Goal: Information Seeking & Learning: Learn about a topic

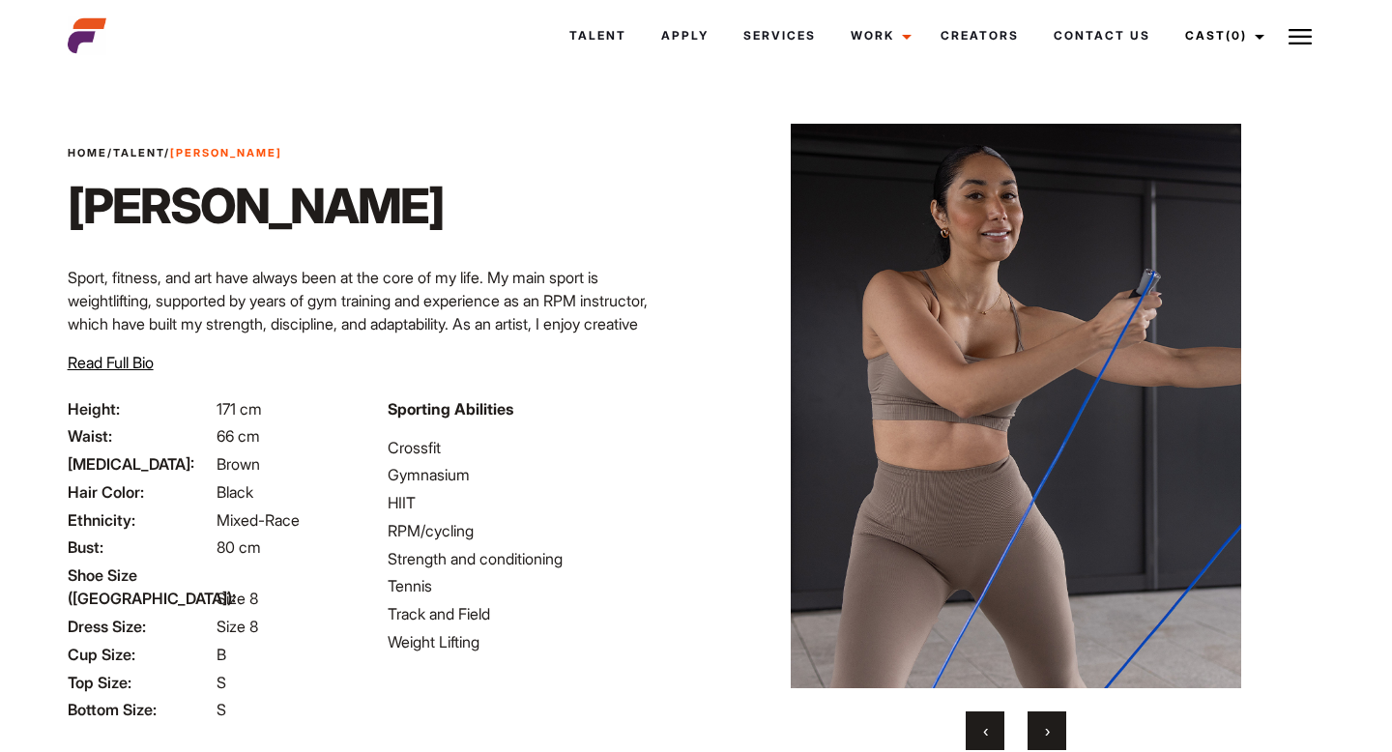
scroll to position [65, 0]
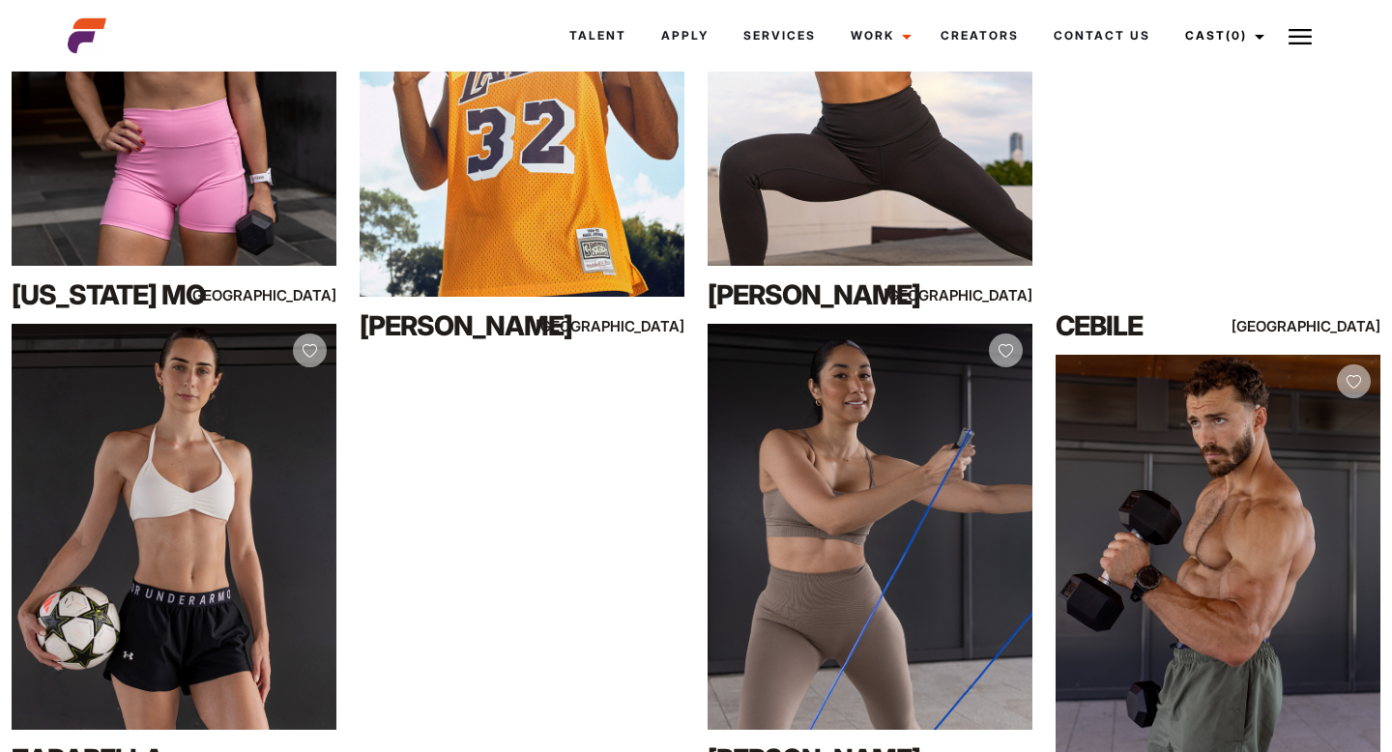
scroll to position [1207, 0]
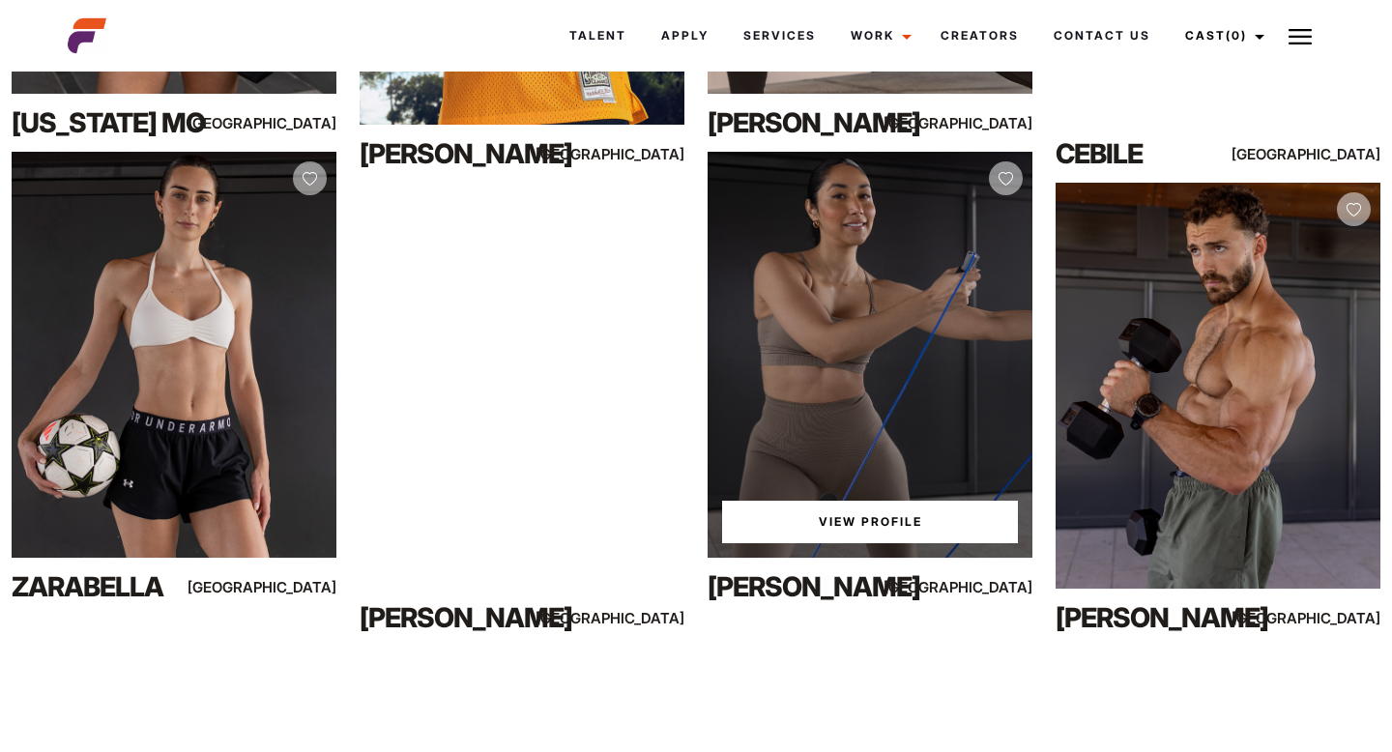
click at [849, 529] on link "View Profile" at bounding box center [870, 522] width 296 height 43
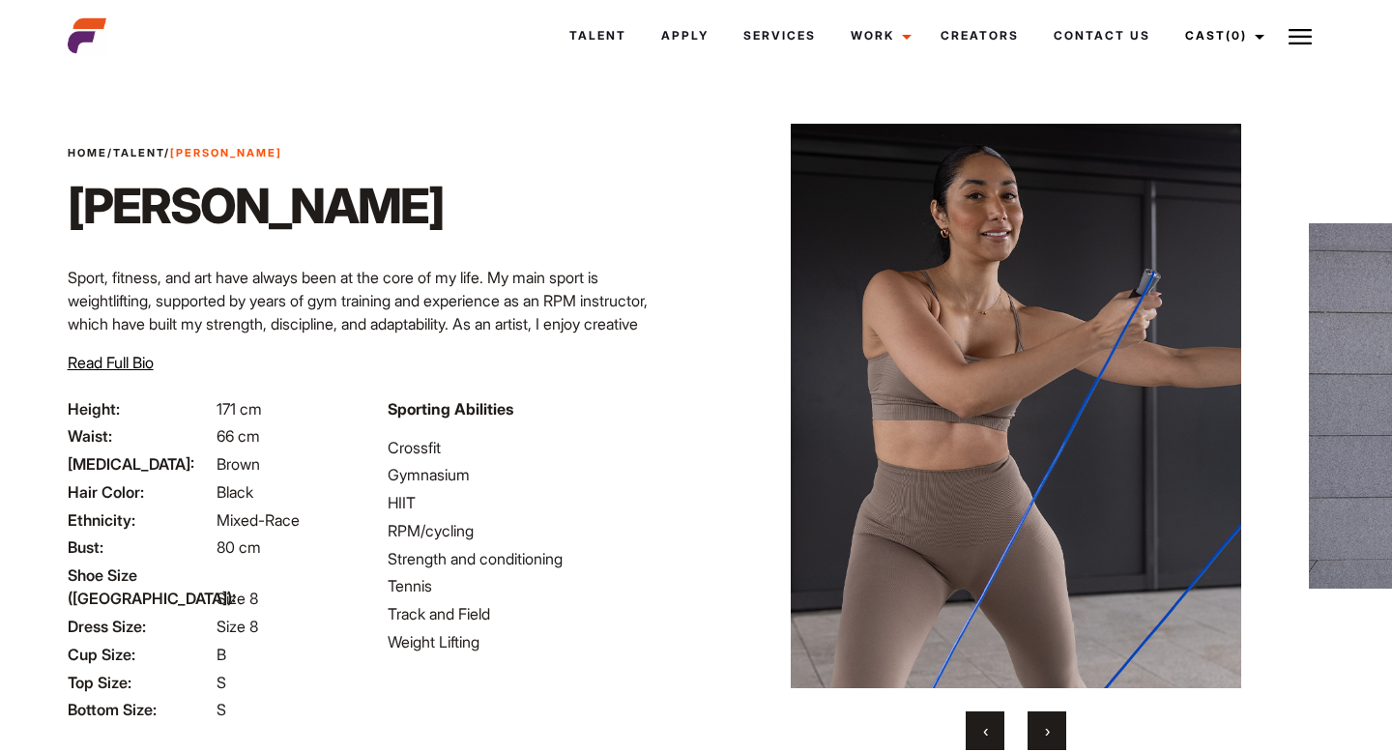
scroll to position [151, 0]
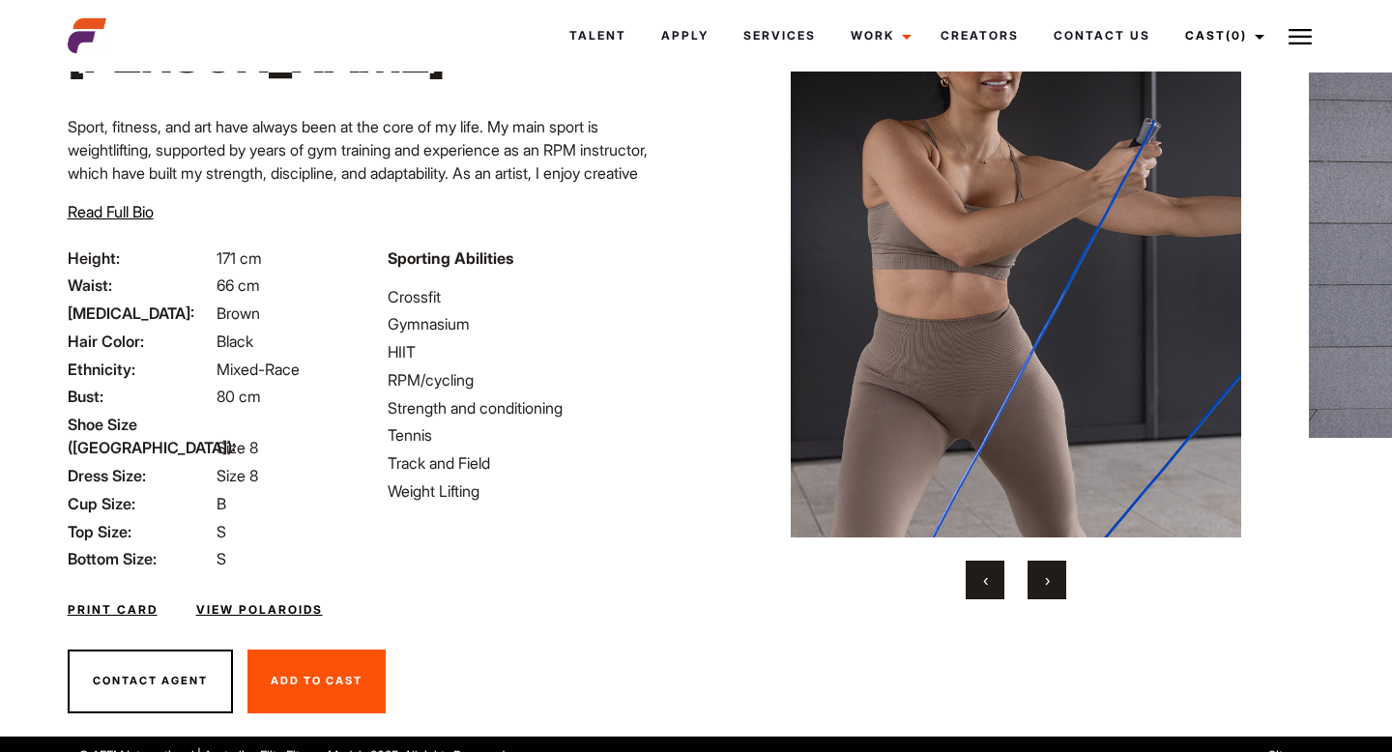
click at [1049, 578] on span "›" at bounding box center [1047, 579] width 5 height 19
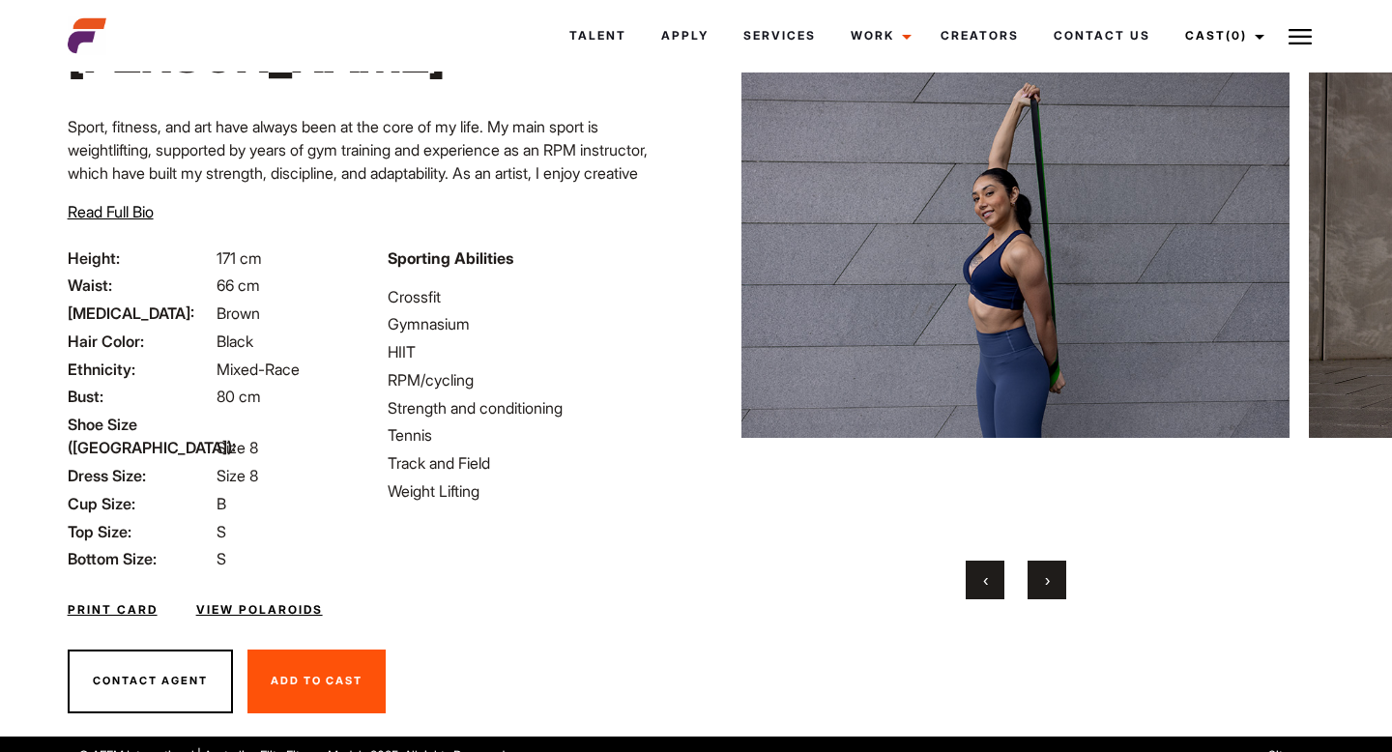
click at [1049, 578] on span "›" at bounding box center [1047, 579] width 5 height 19
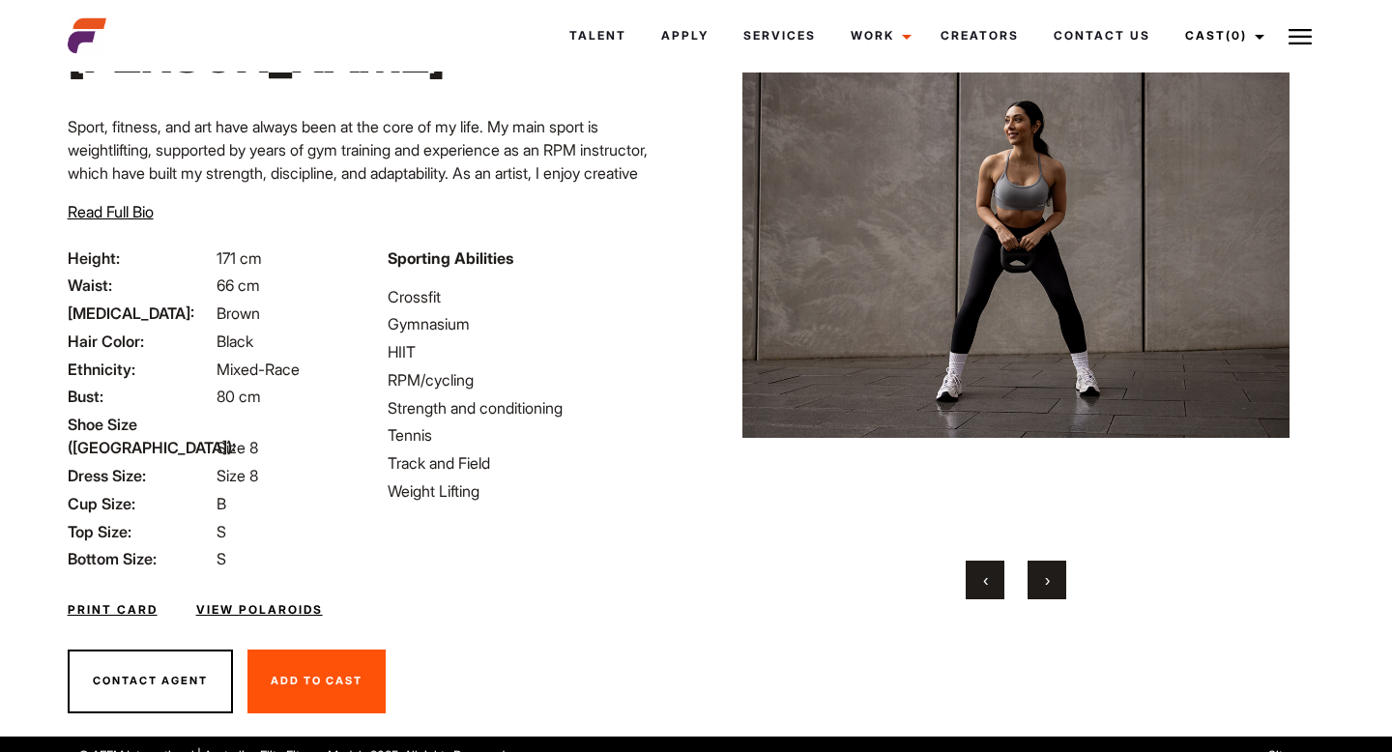
click at [1049, 578] on span "›" at bounding box center [1047, 579] width 5 height 19
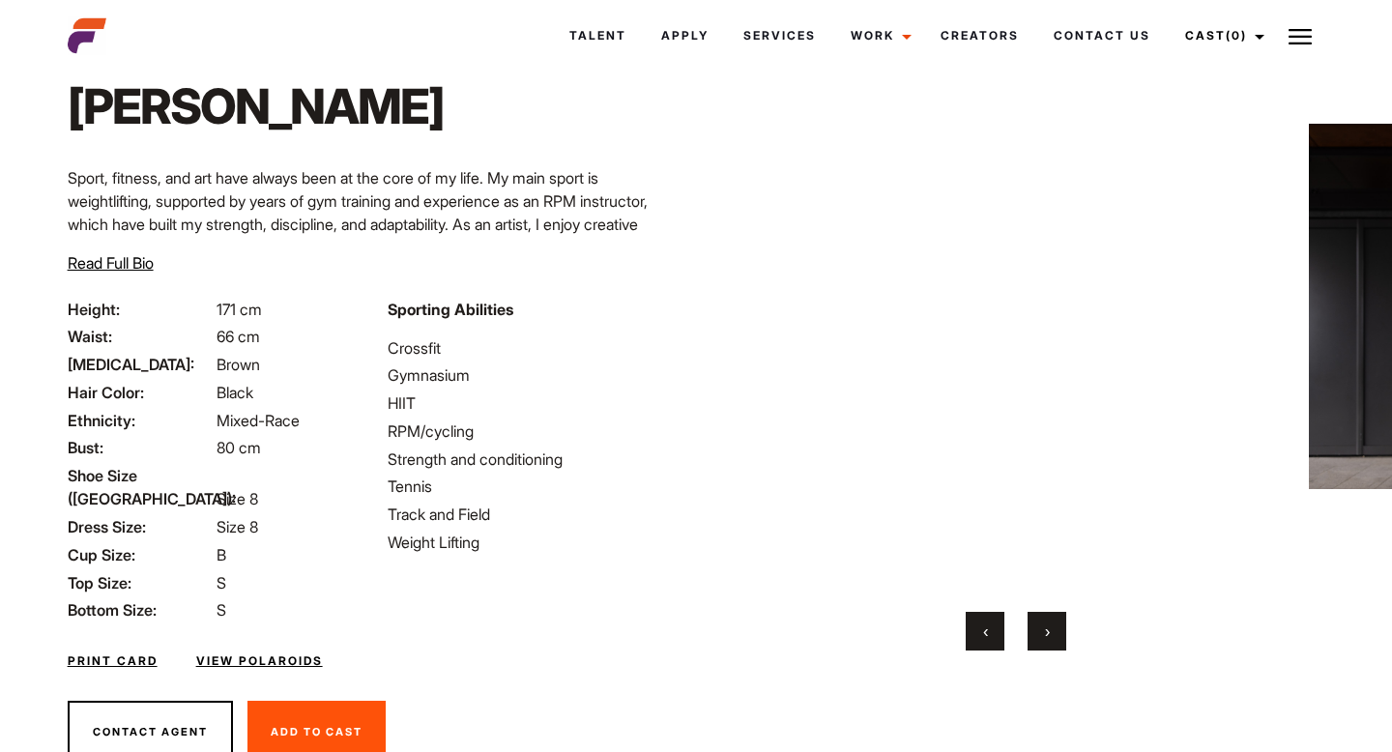
scroll to position [76, 0]
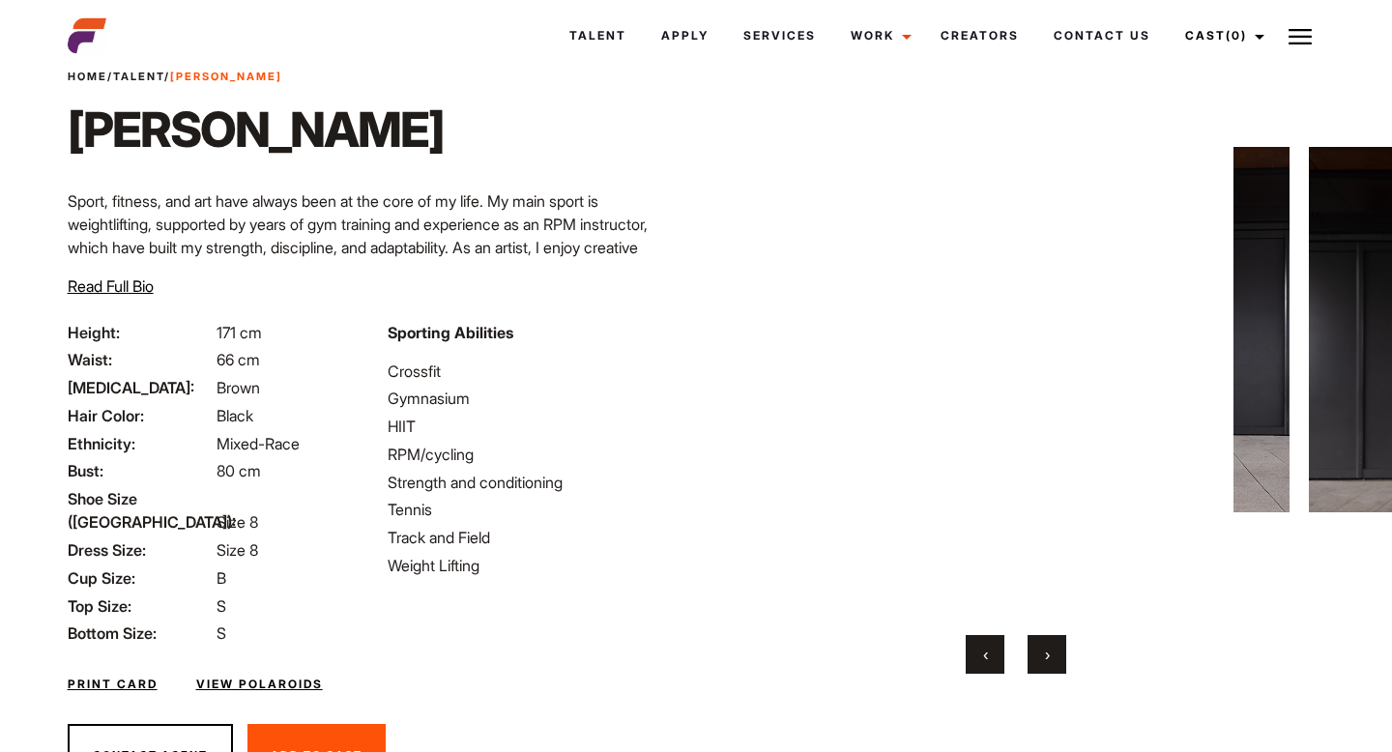
click at [976, 651] on button "‹" at bounding box center [985, 654] width 39 height 39
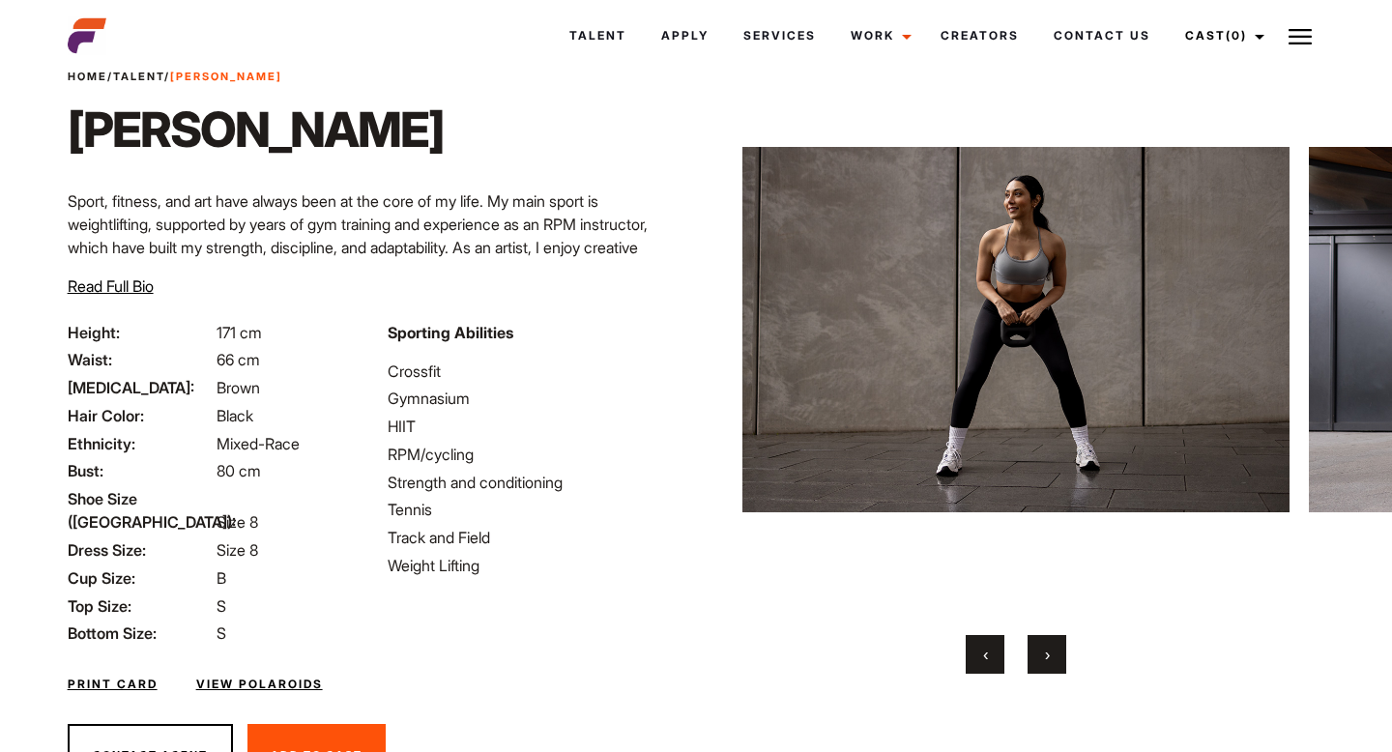
click at [1054, 660] on button "›" at bounding box center [1047, 654] width 39 height 39
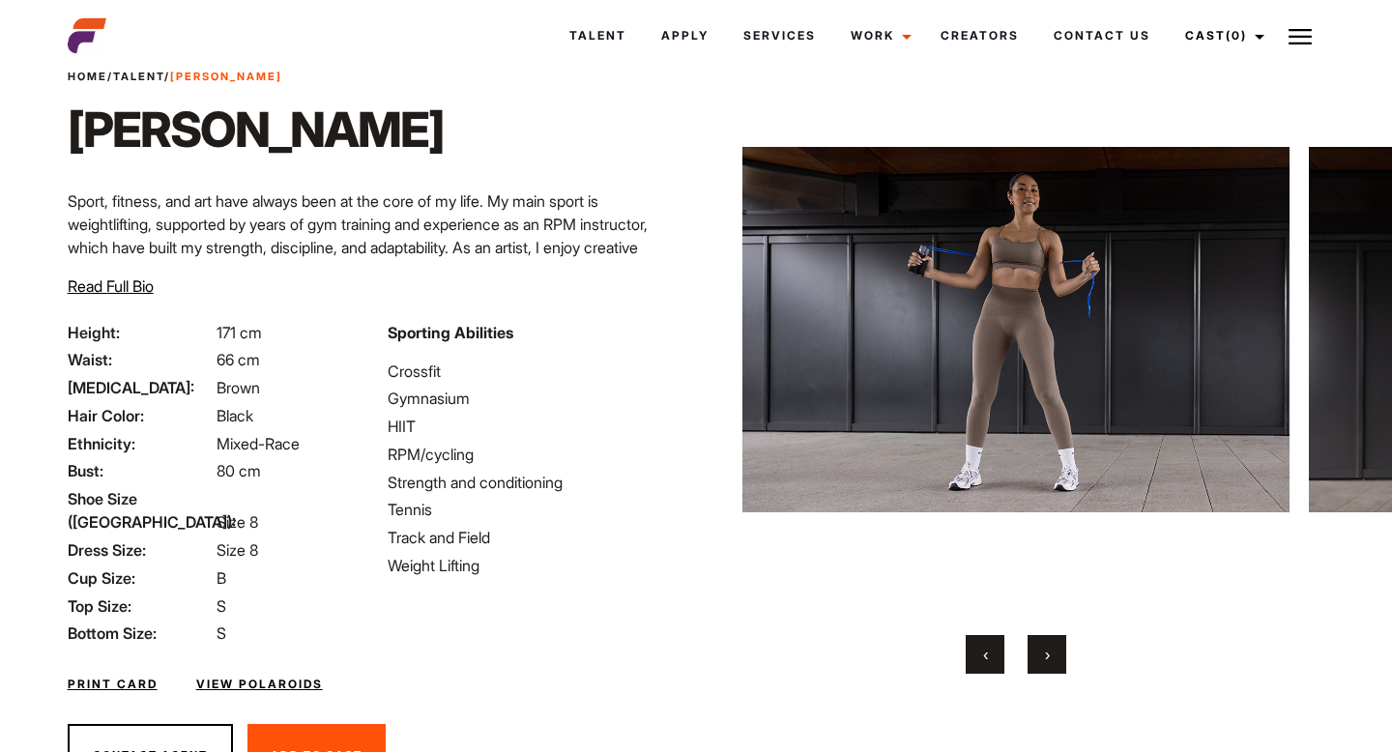
click at [1054, 660] on button "›" at bounding box center [1047, 654] width 39 height 39
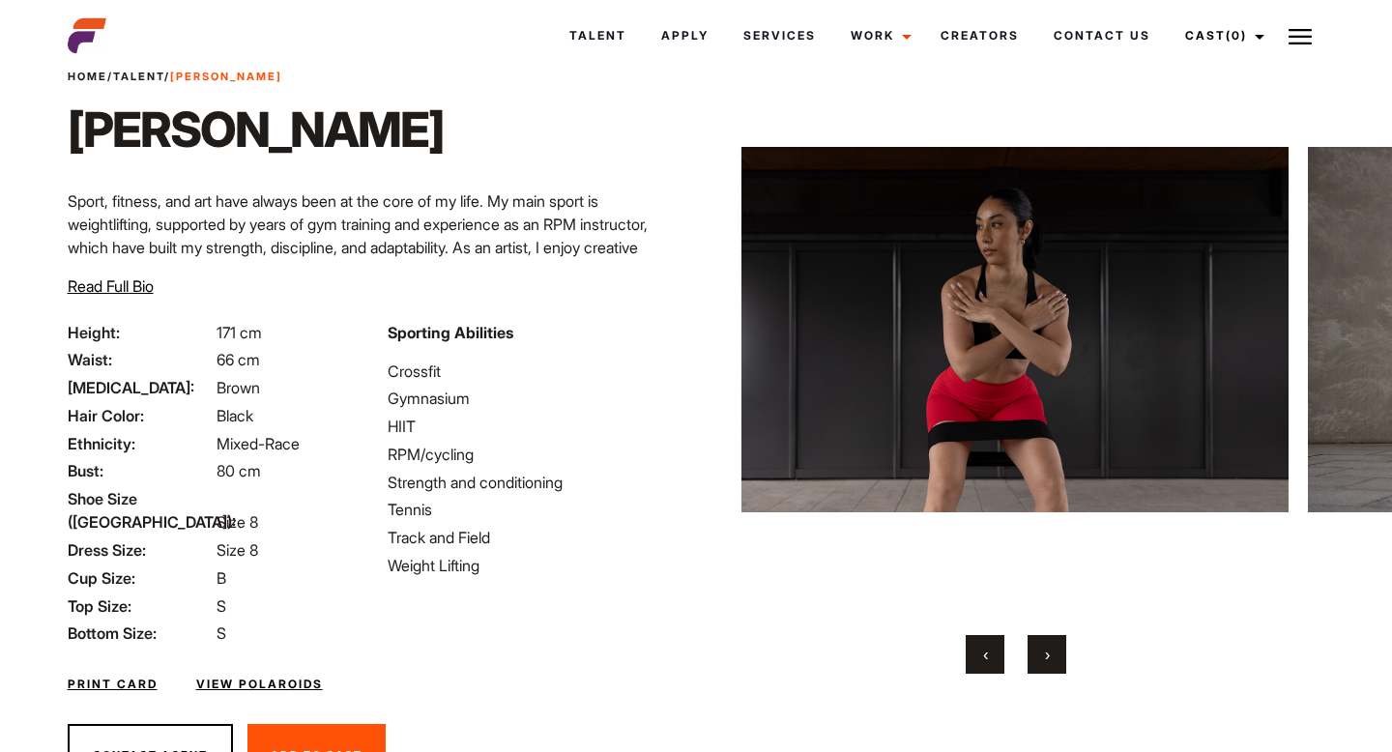
click at [1054, 661] on button "›" at bounding box center [1047, 654] width 39 height 39
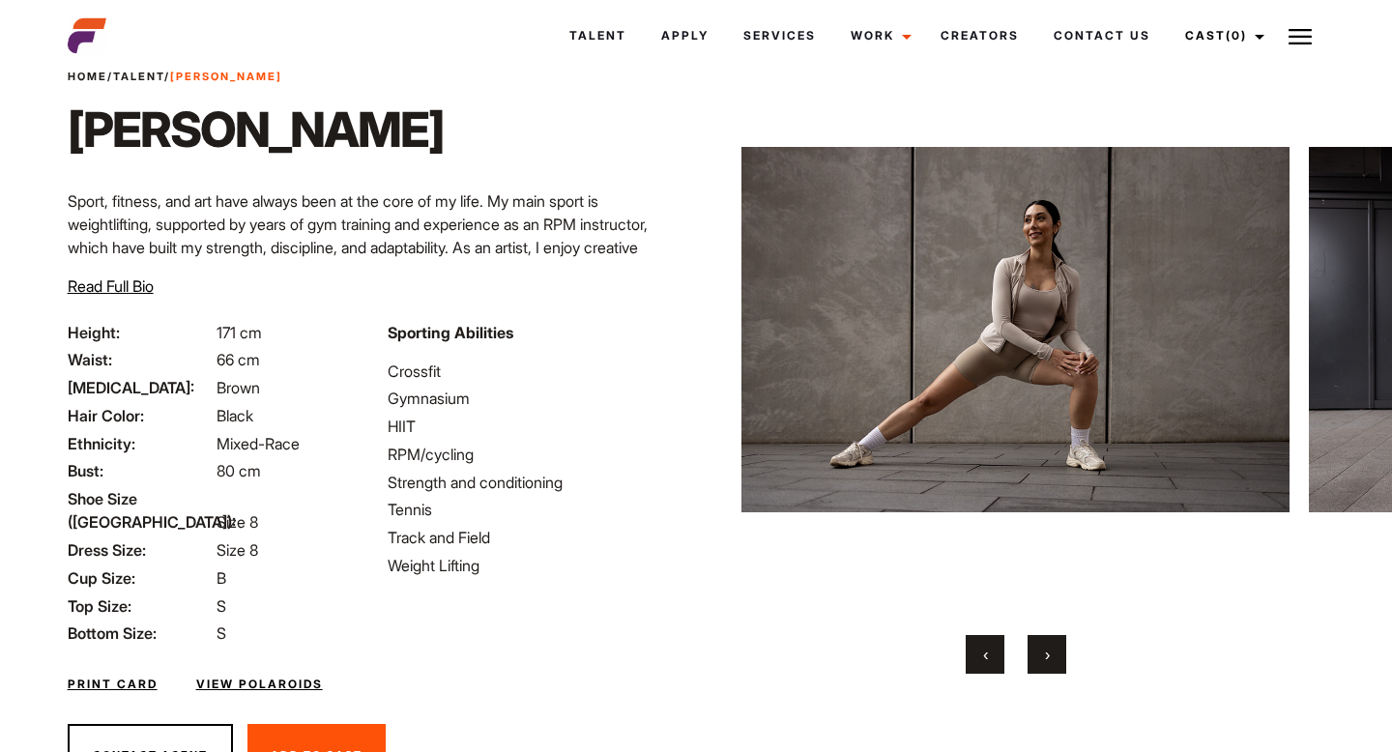
click at [1054, 661] on button "›" at bounding box center [1047, 654] width 39 height 39
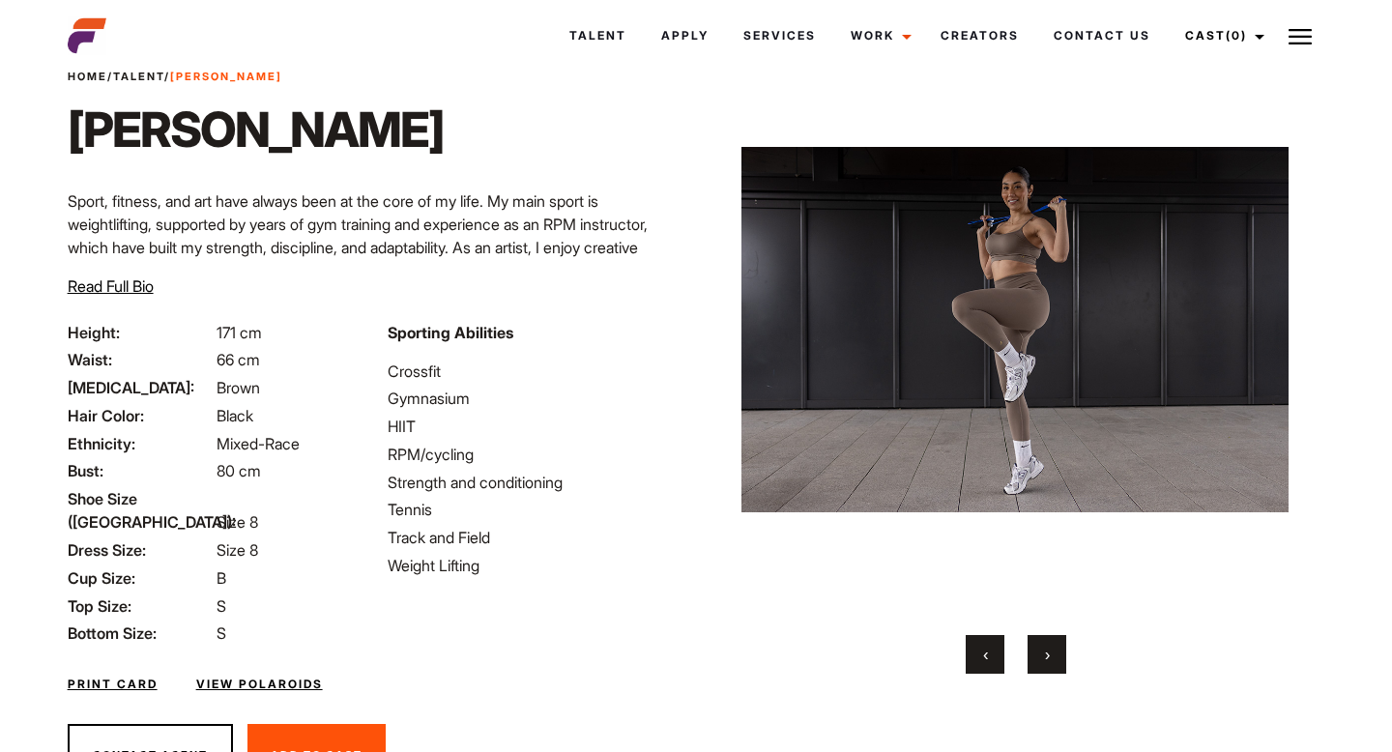
click at [1054, 661] on button "›" at bounding box center [1047, 654] width 39 height 39
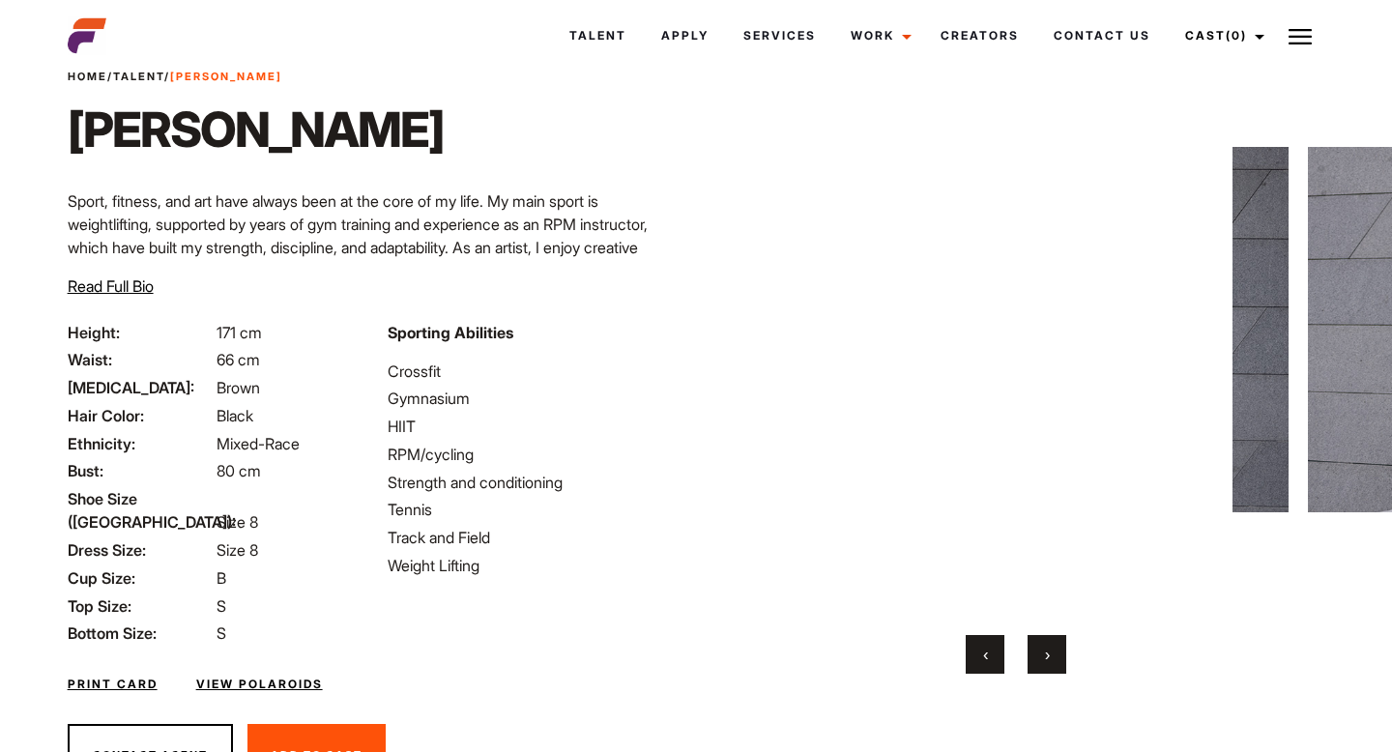
click at [1054, 661] on button "›" at bounding box center [1047, 654] width 39 height 39
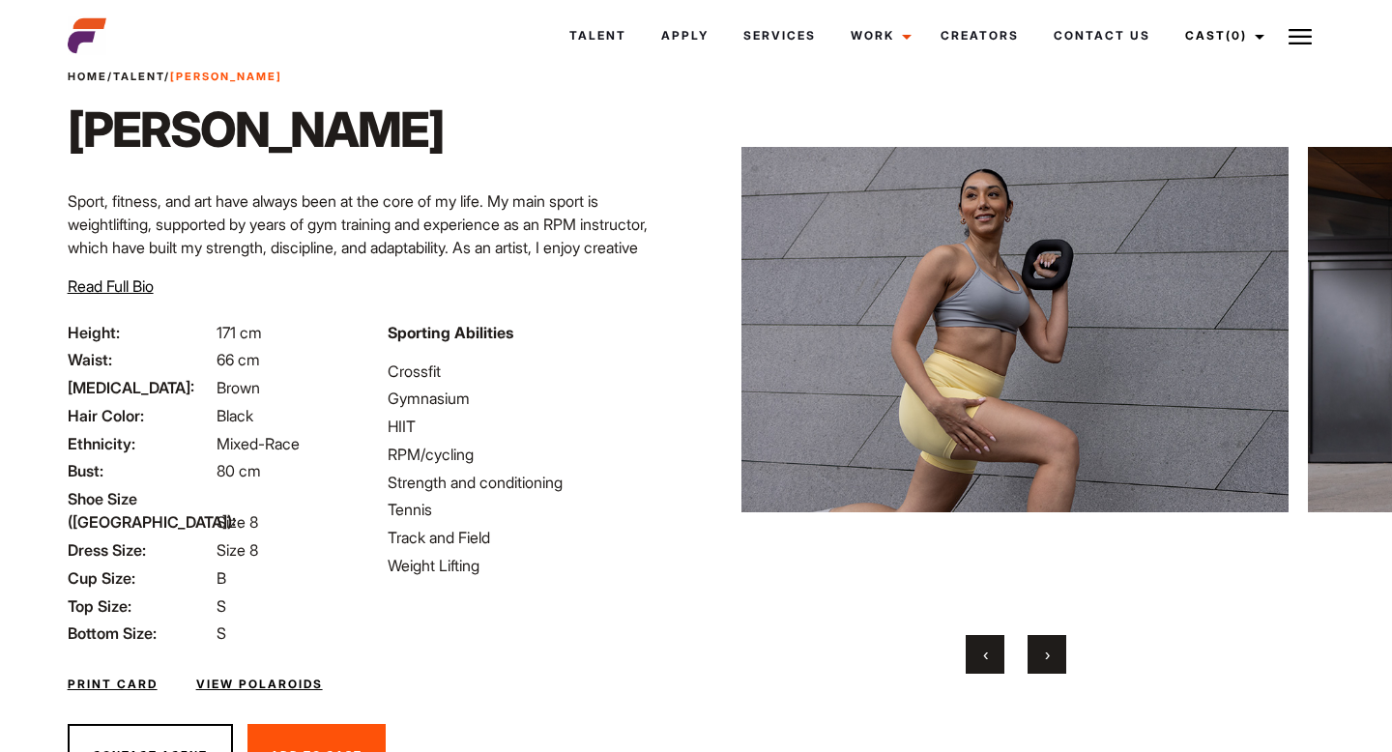
click at [1054, 661] on button "›" at bounding box center [1047, 654] width 39 height 39
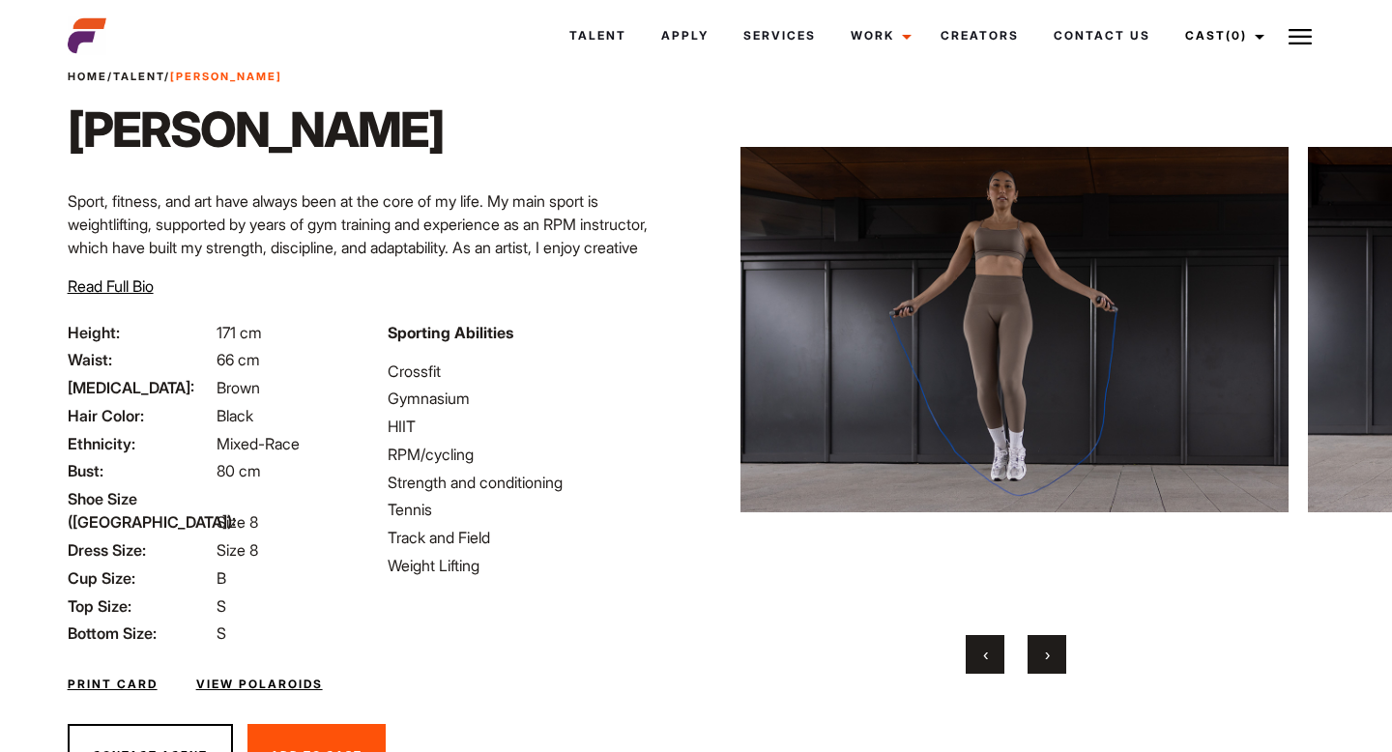
click at [1054, 661] on button "›" at bounding box center [1047, 654] width 39 height 39
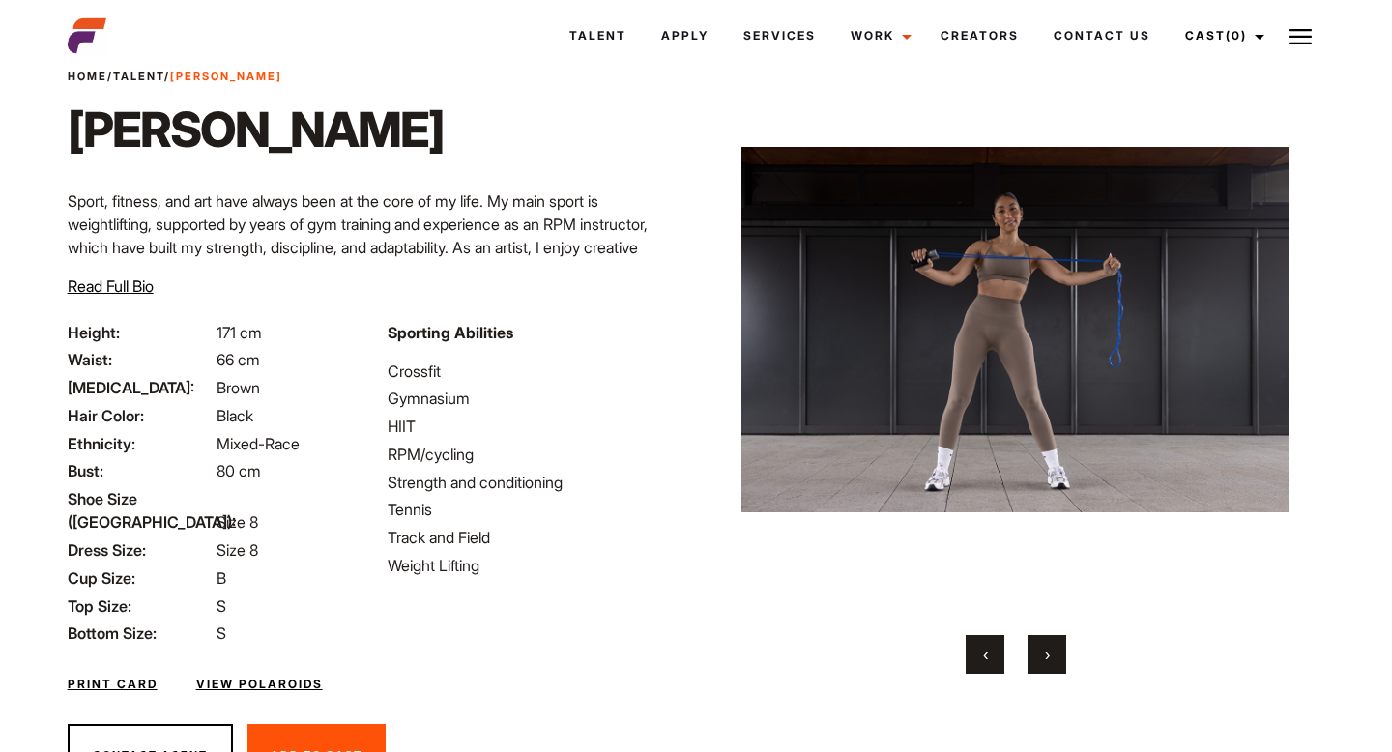
click at [1054, 661] on button "›" at bounding box center [1047, 654] width 39 height 39
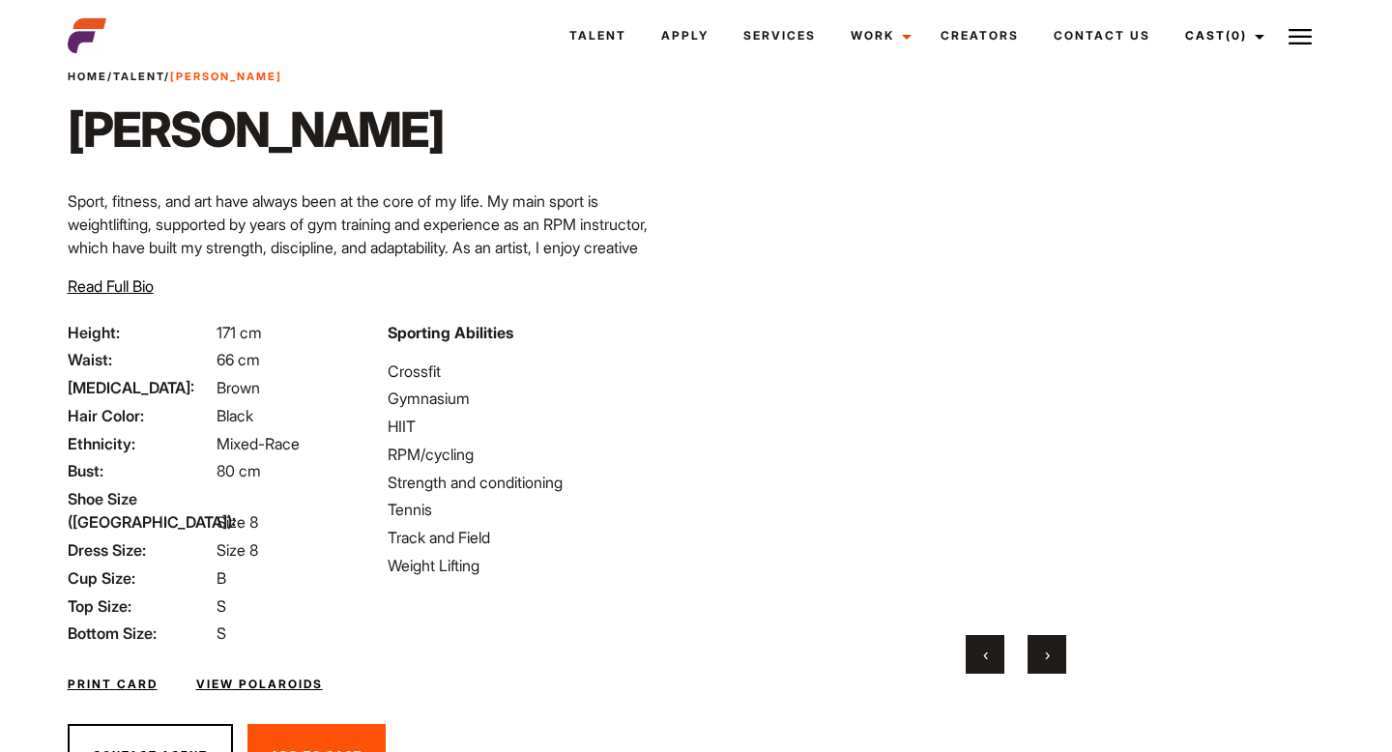
click at [1054, 662] on button "›" at bounding box center [1047, 654] width 39 height 39
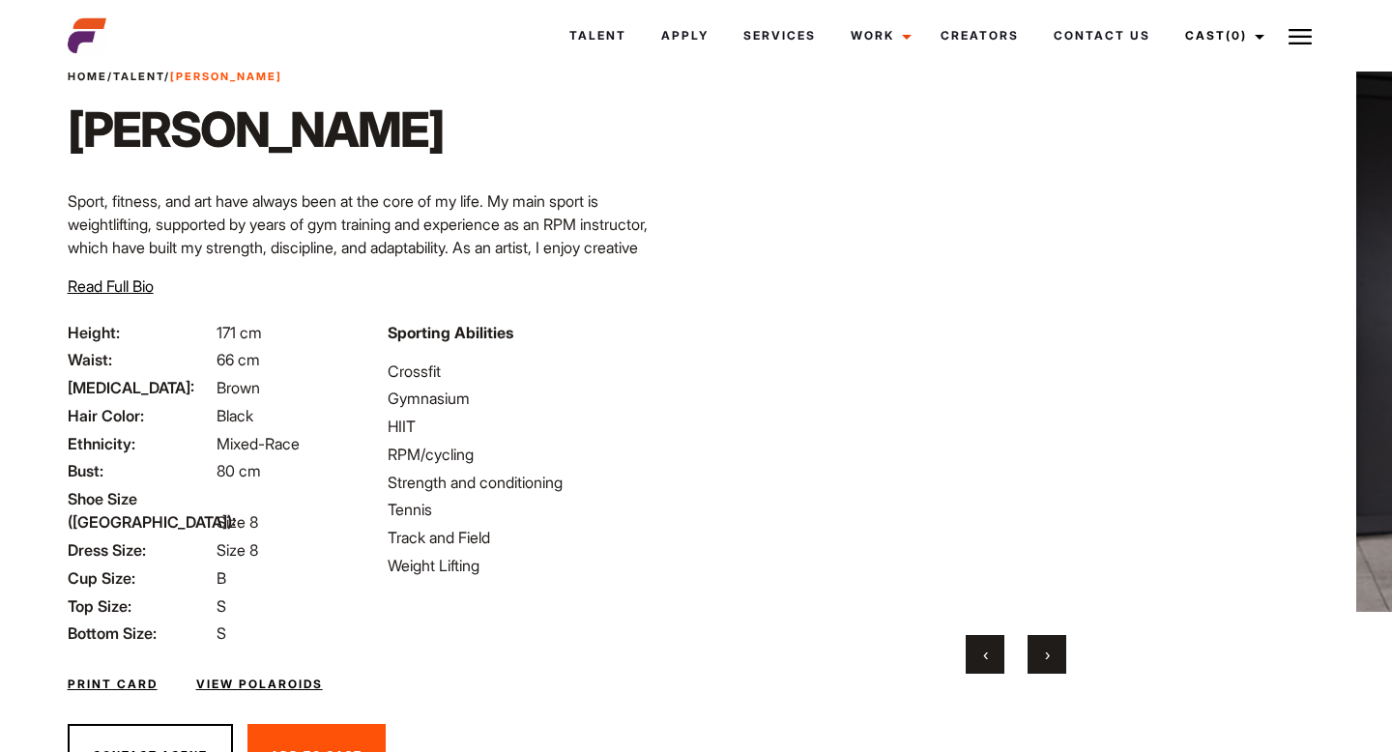
click at [1054, 662] on button "›" at bounding box center [1047, 654] width 39 height 39
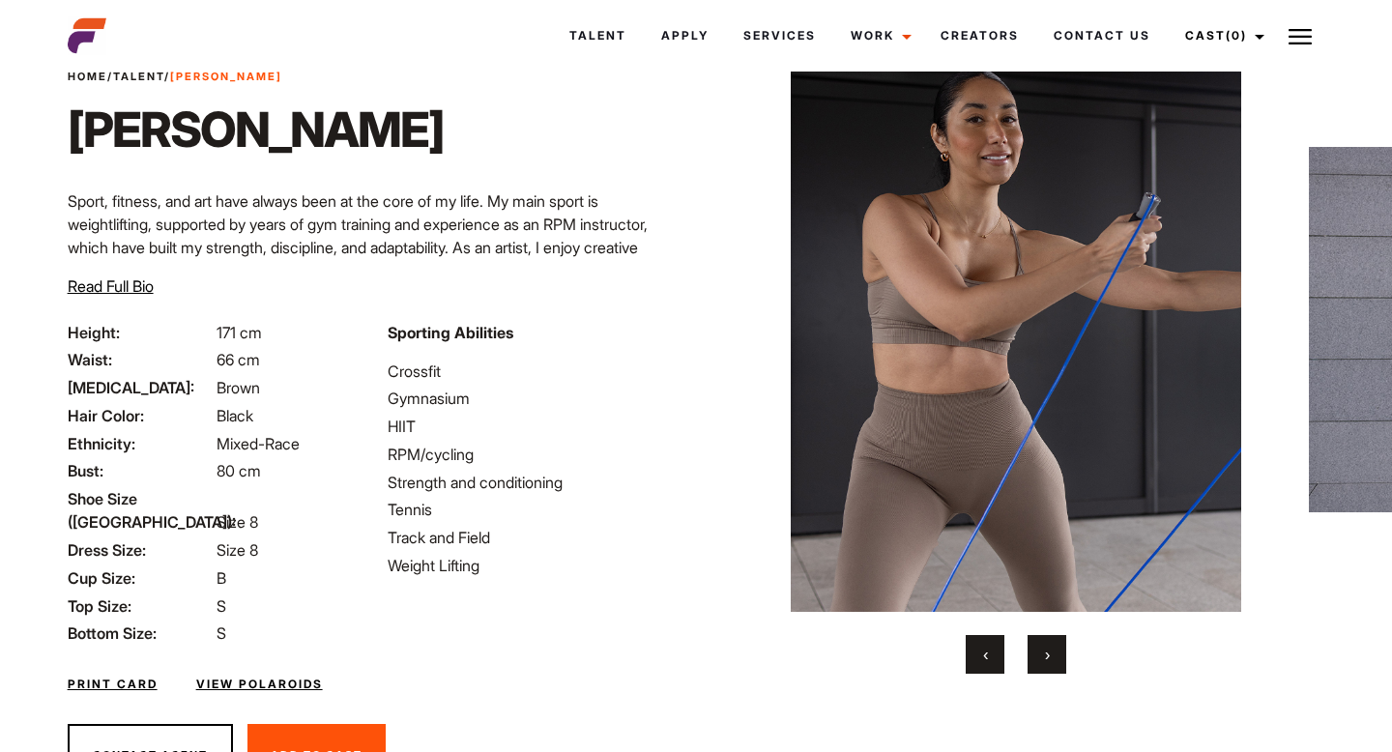
click at [1054, 662] on button "›" at bounding box center [1047, 654] width 39 height 39
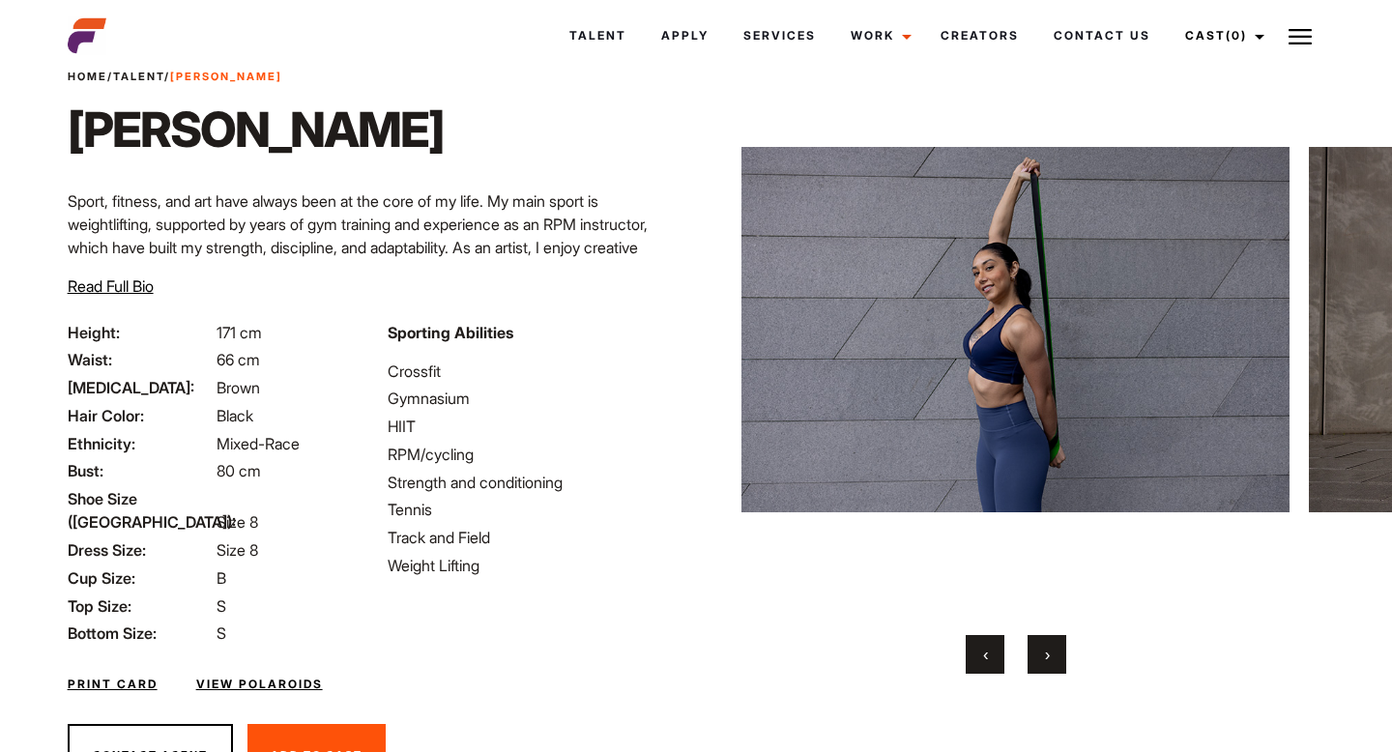
click at [1054, 662] on button "›" at bounding box center [1047, 654] width 39 height 39
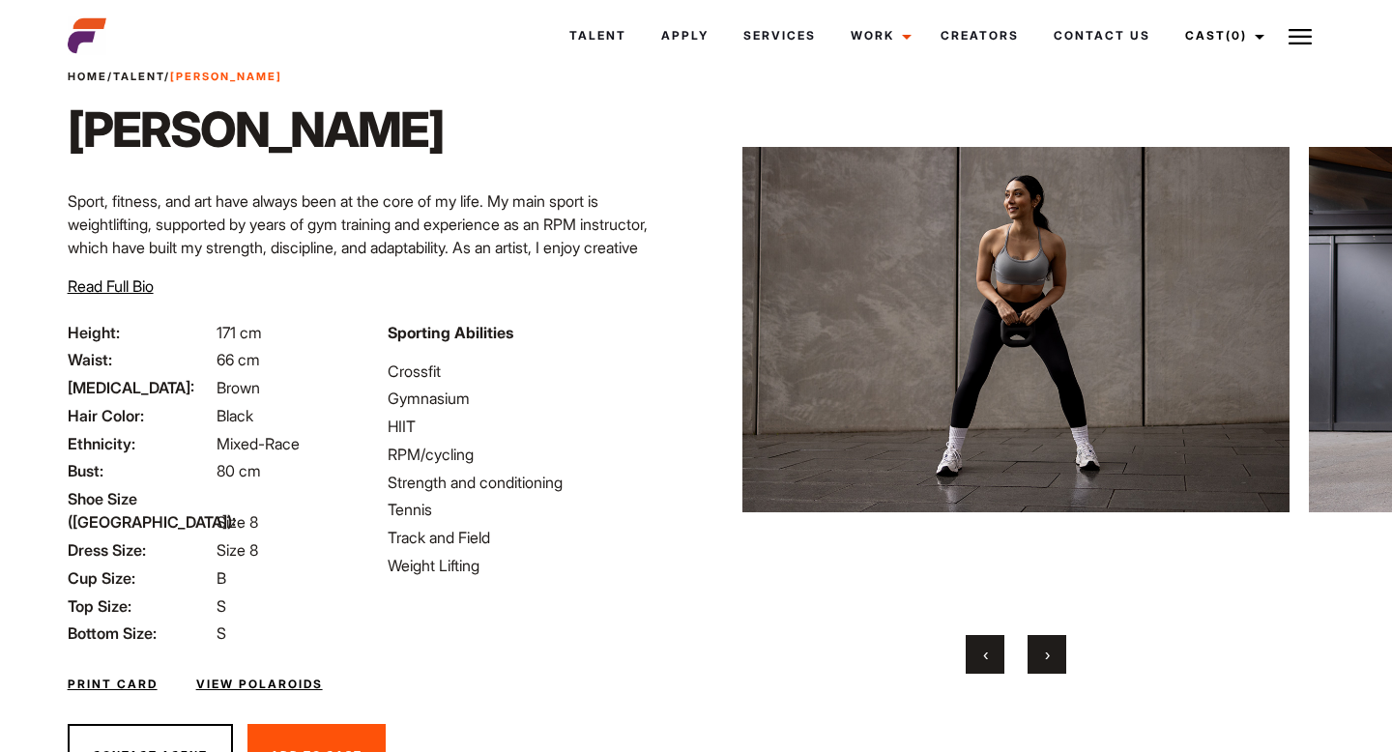
click at [1054, 662] on button "›" at bounding box center [1047, 654] width 39 height 39
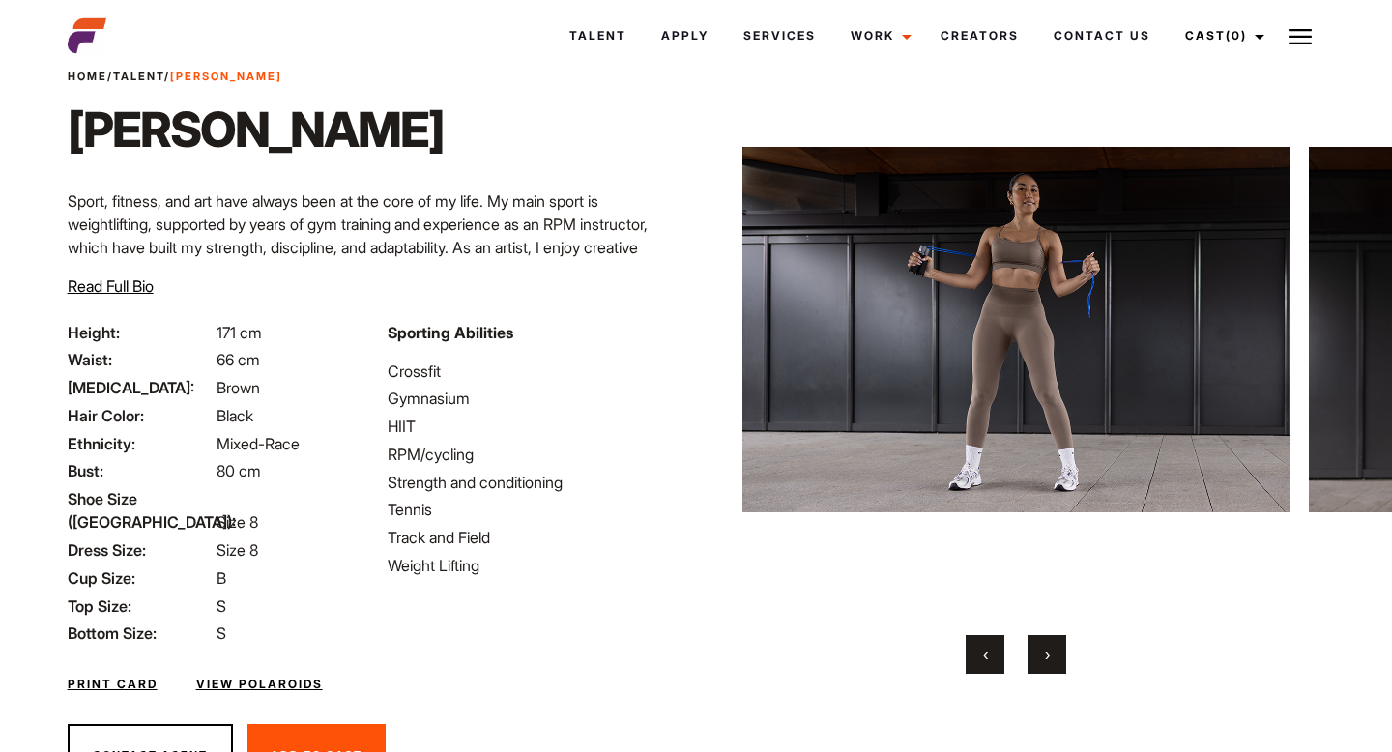
click at [1054, 662] on button "›" at bounding box center [1047, 654] width 39 height 39
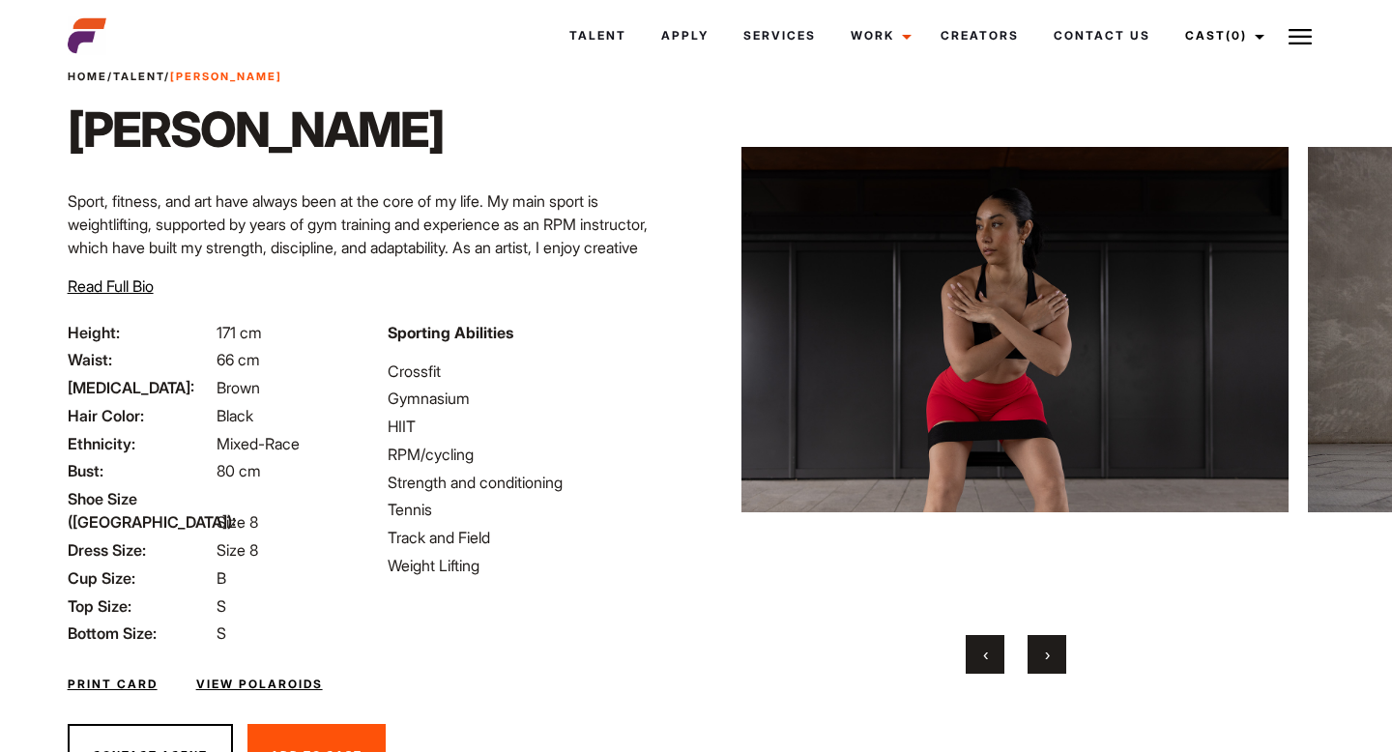
click at [1054, 662] on button "›" at bounding box center [1047, 654] width 39 height 39
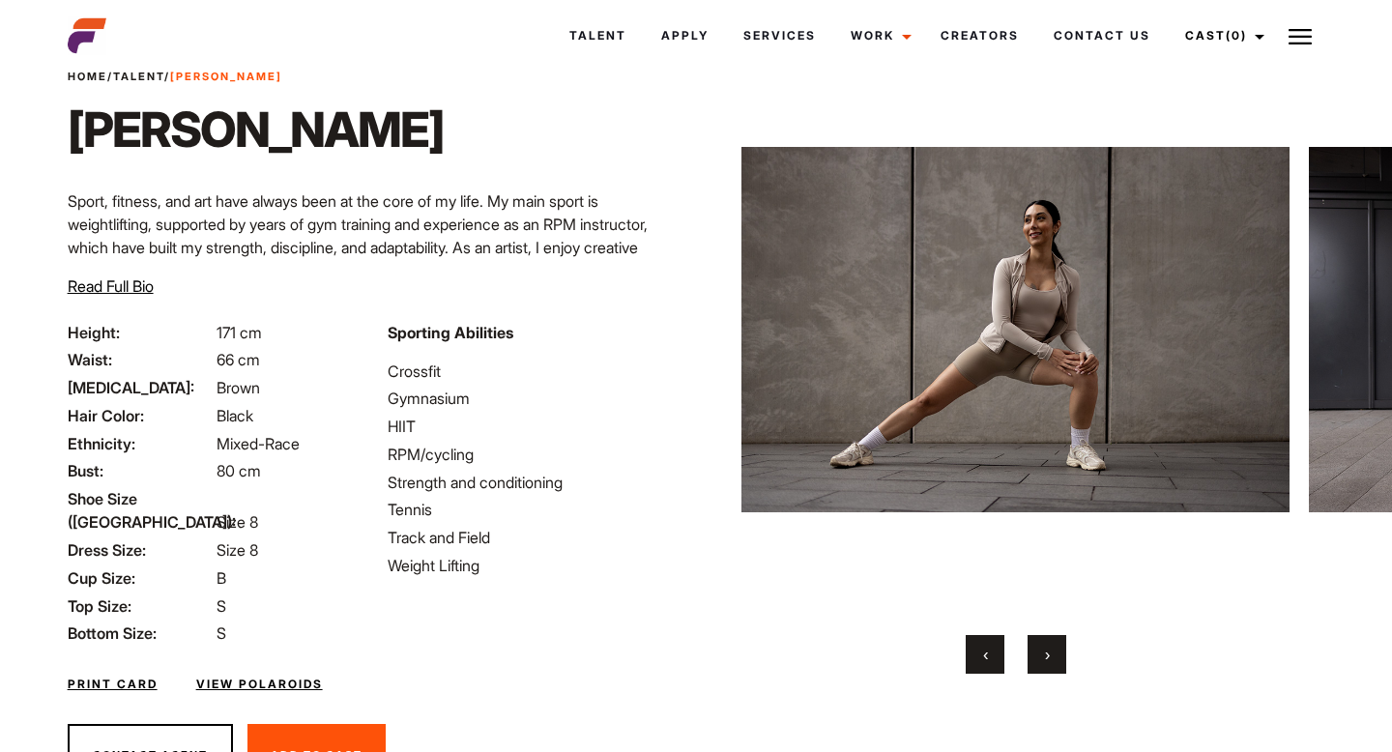
click at [1054, 662] on button "›" at bounding box center [1047, 654] width 39 height 39
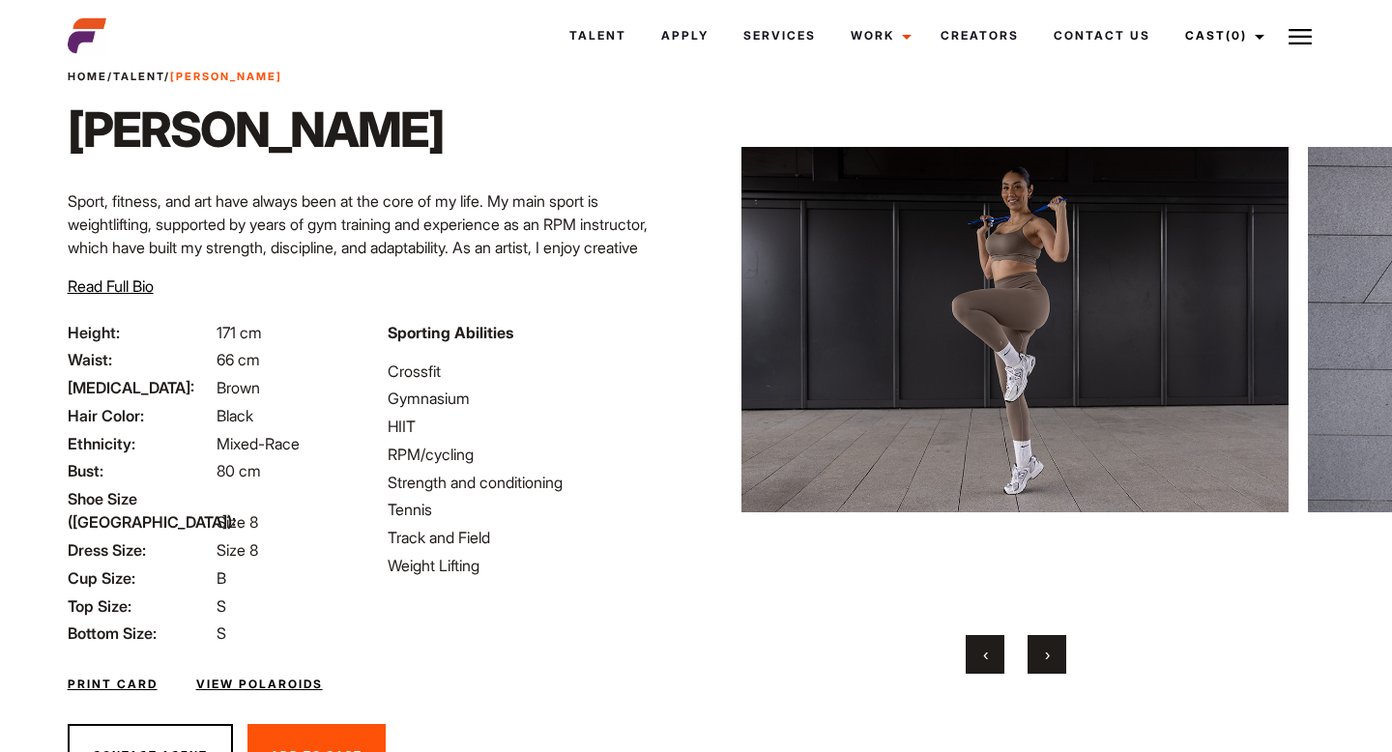
click at [1054, 662] on button "›" at bounding box center [1047, 654] width 39 height 39
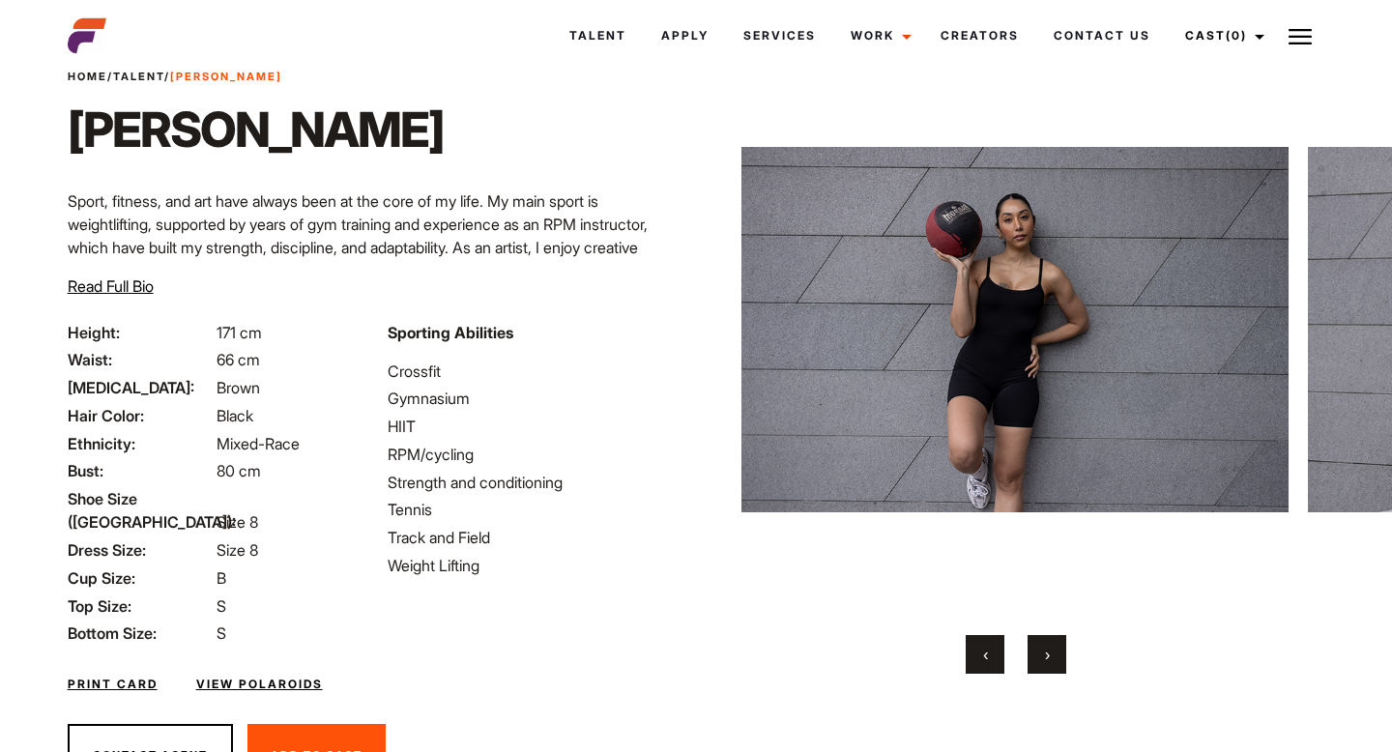
click at [1054, 662] on button "›" at bounding box center [1047, 654] width 39 height 39
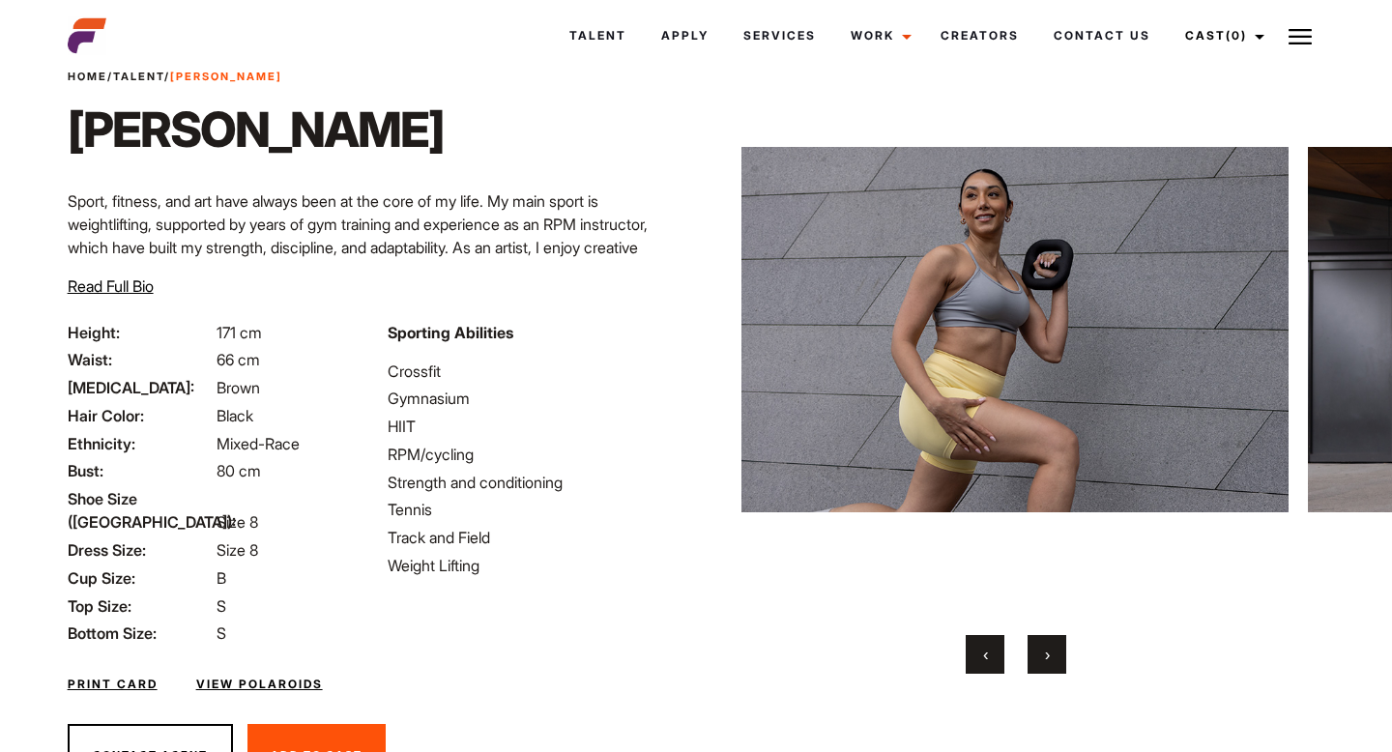
click at [1054, 662] on button "›" at bounding box center [1047, 654] width 39 height 39
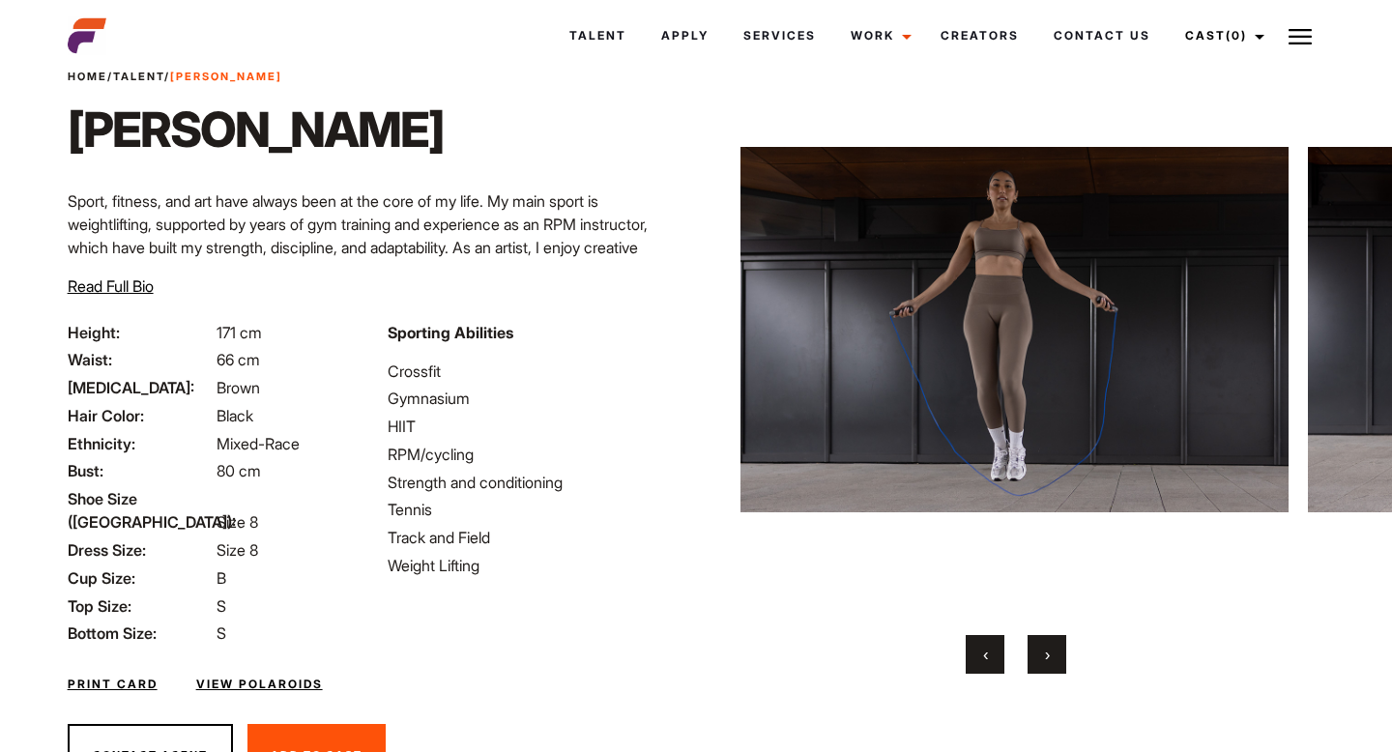
click at [997, 665] on button "‹" at bounding box center [985, 654] width 39 height 39
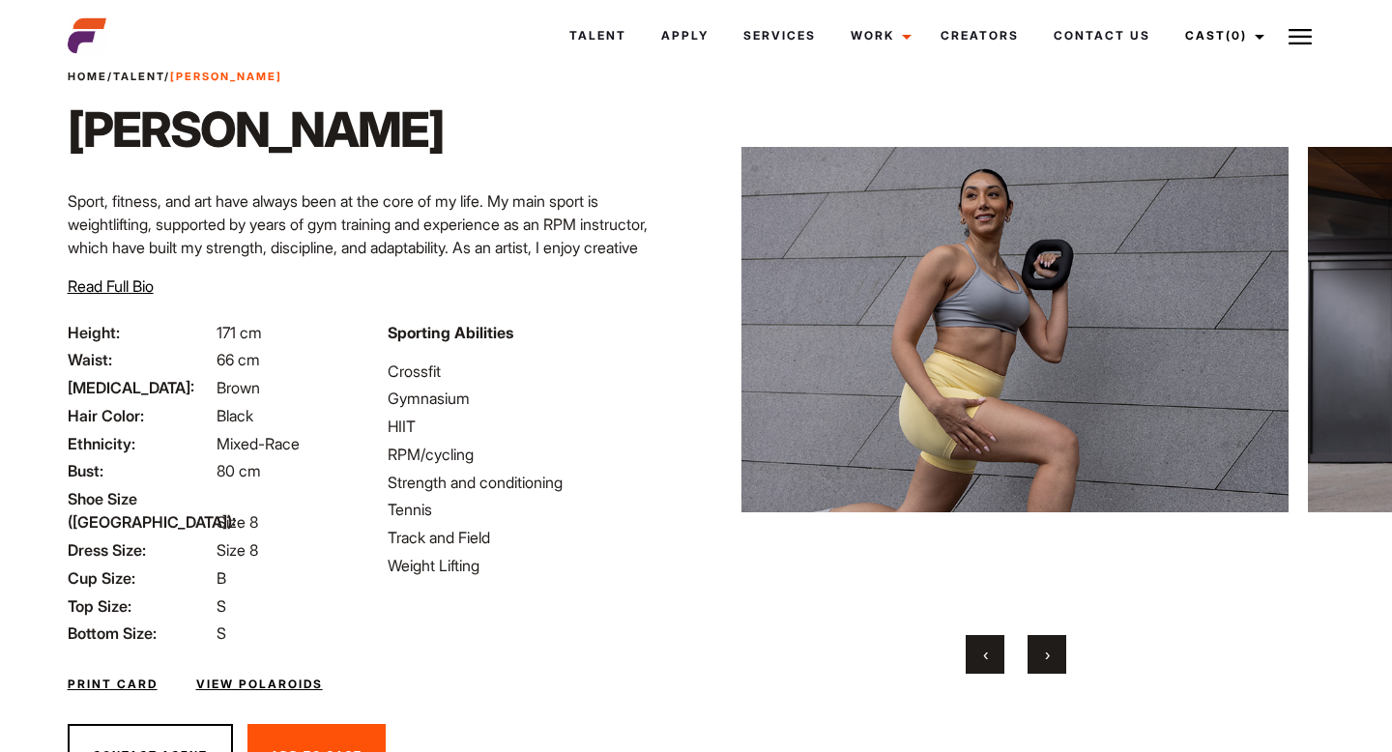
click at [1040, 666] on button "›" at bounding box center [1047, 654] width 39 height 39
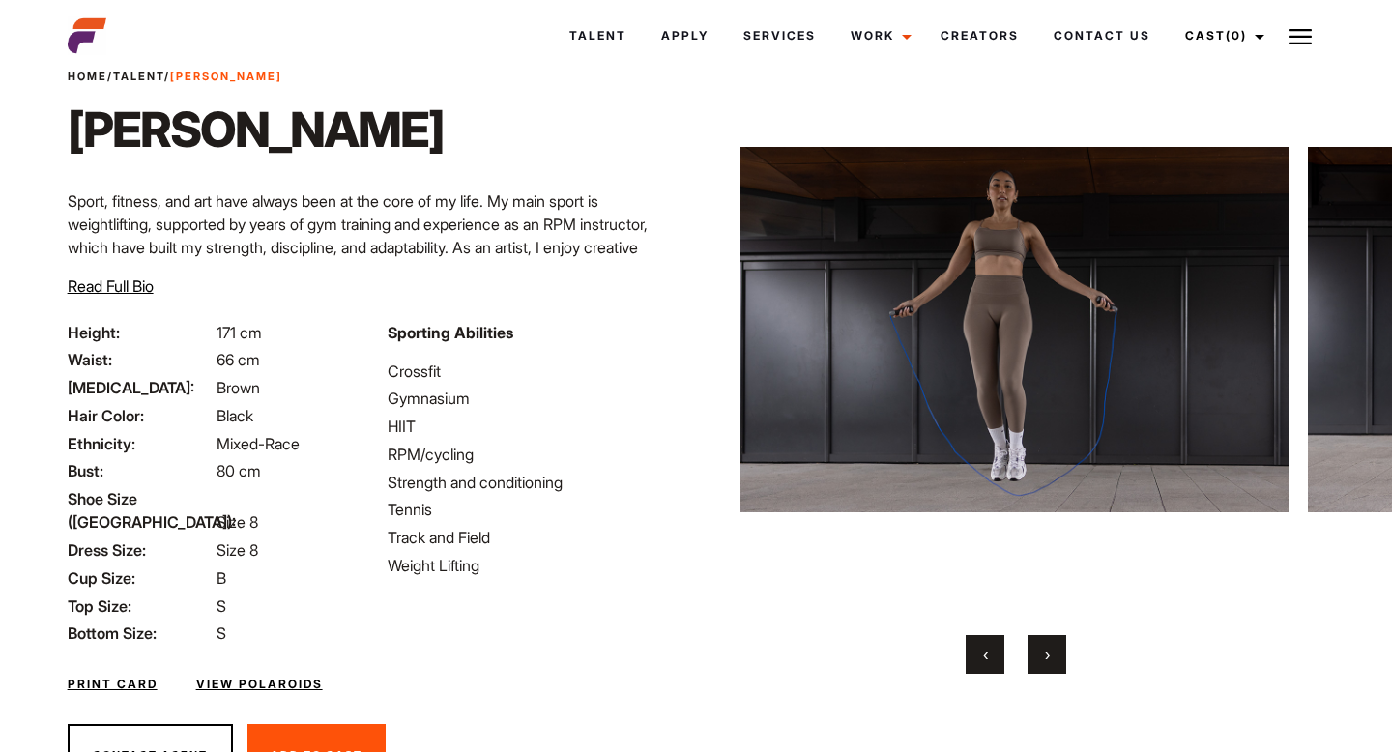
click at [984, 663] on button "‹" at bounding box center [985, 654] width 39 height 39
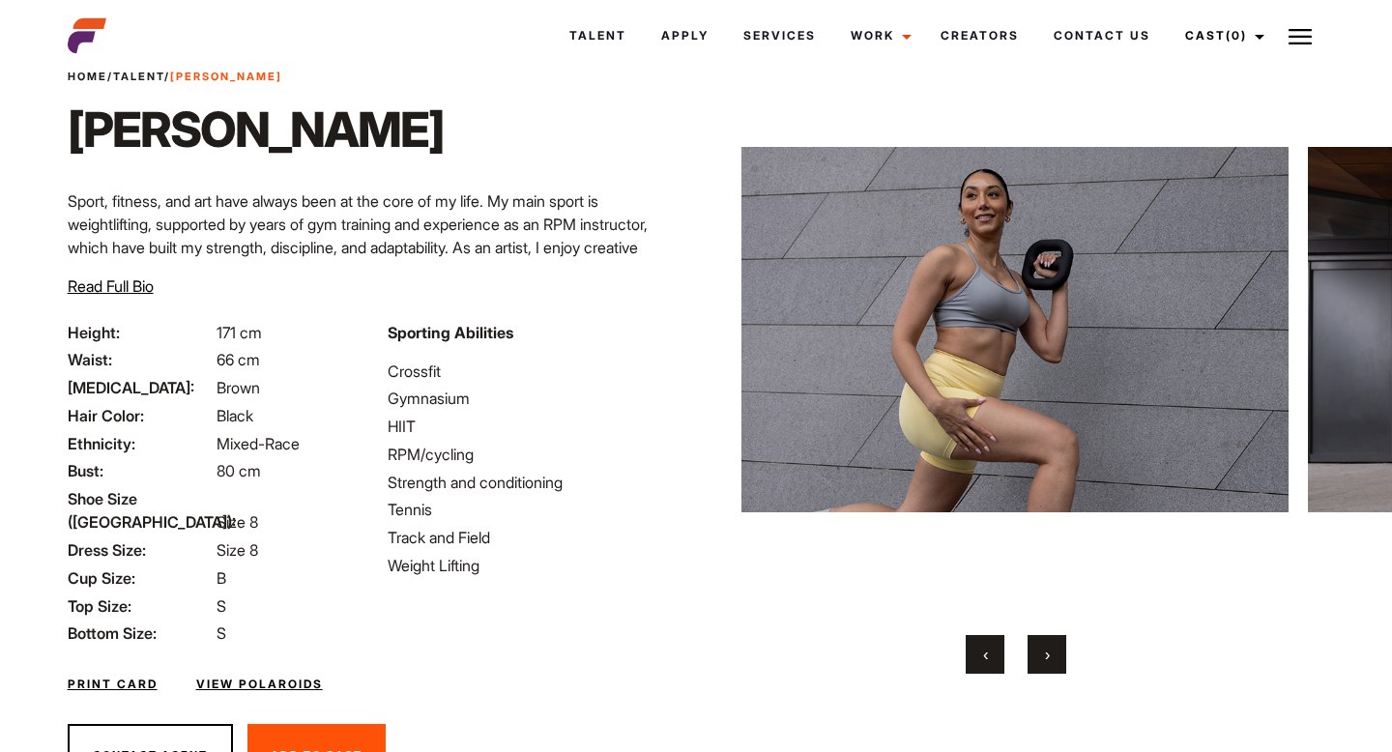
click at [1059, 673] on div "Home / Talent / [PERSON_NAME] Na [PERSON_NAME] Na ‹ ›" at bounding box center [1016, 406] width 640 height 810
click at [1055, 666] on button "›" at bounding box center [1047, 654] width 39 height 39
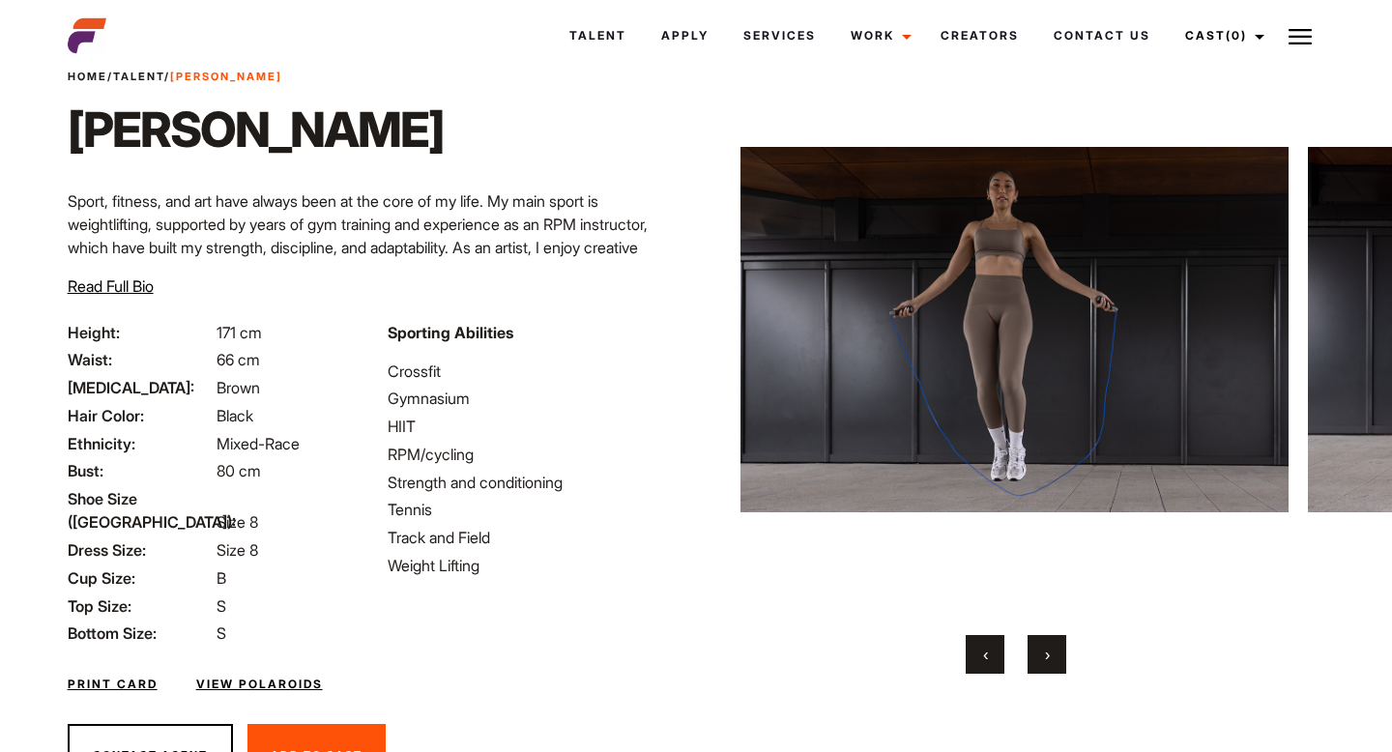
click at [1055, 664] on button "›" at bounding box center [1047, 654] width 39 height 39
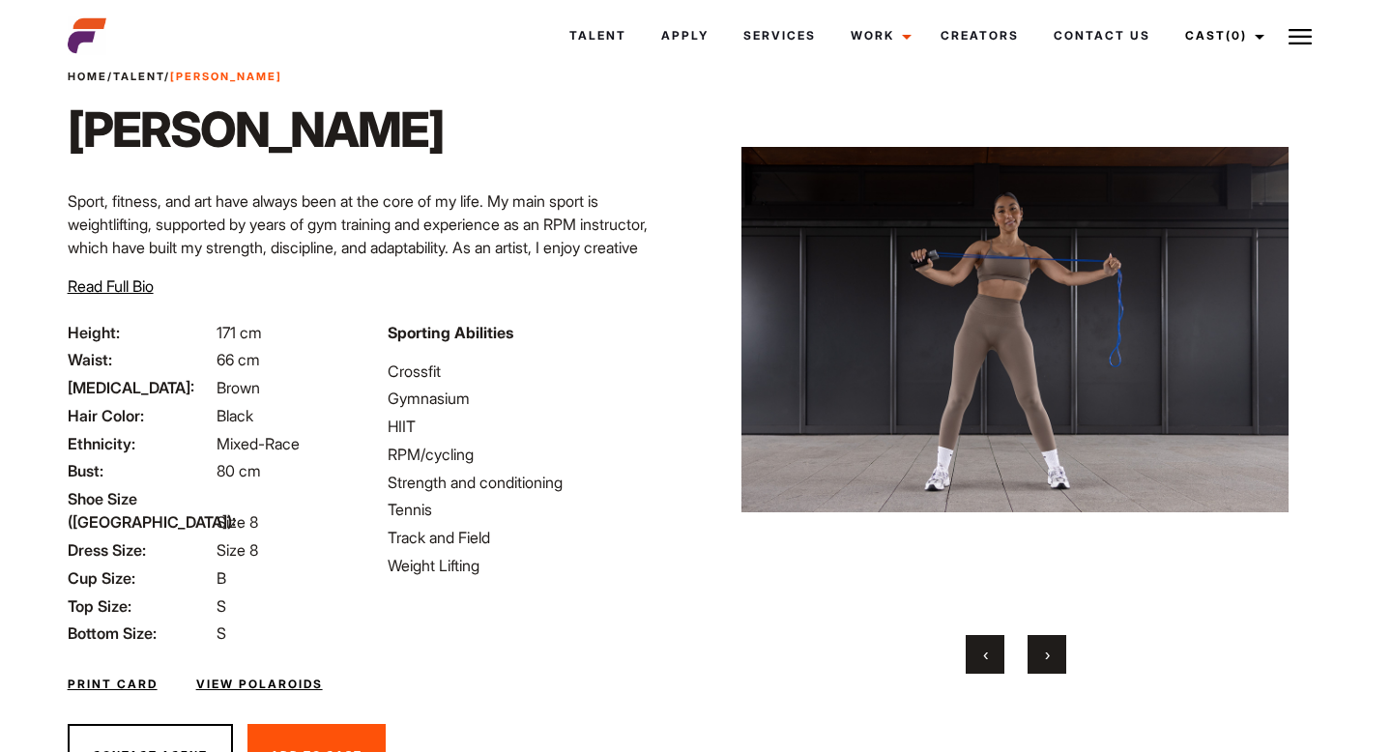
click at [1055, 663] on button "›" at bounding box center [1047, 654] width 39 height 39
